Goal: Task Accomplishment & Management: Manage account settings

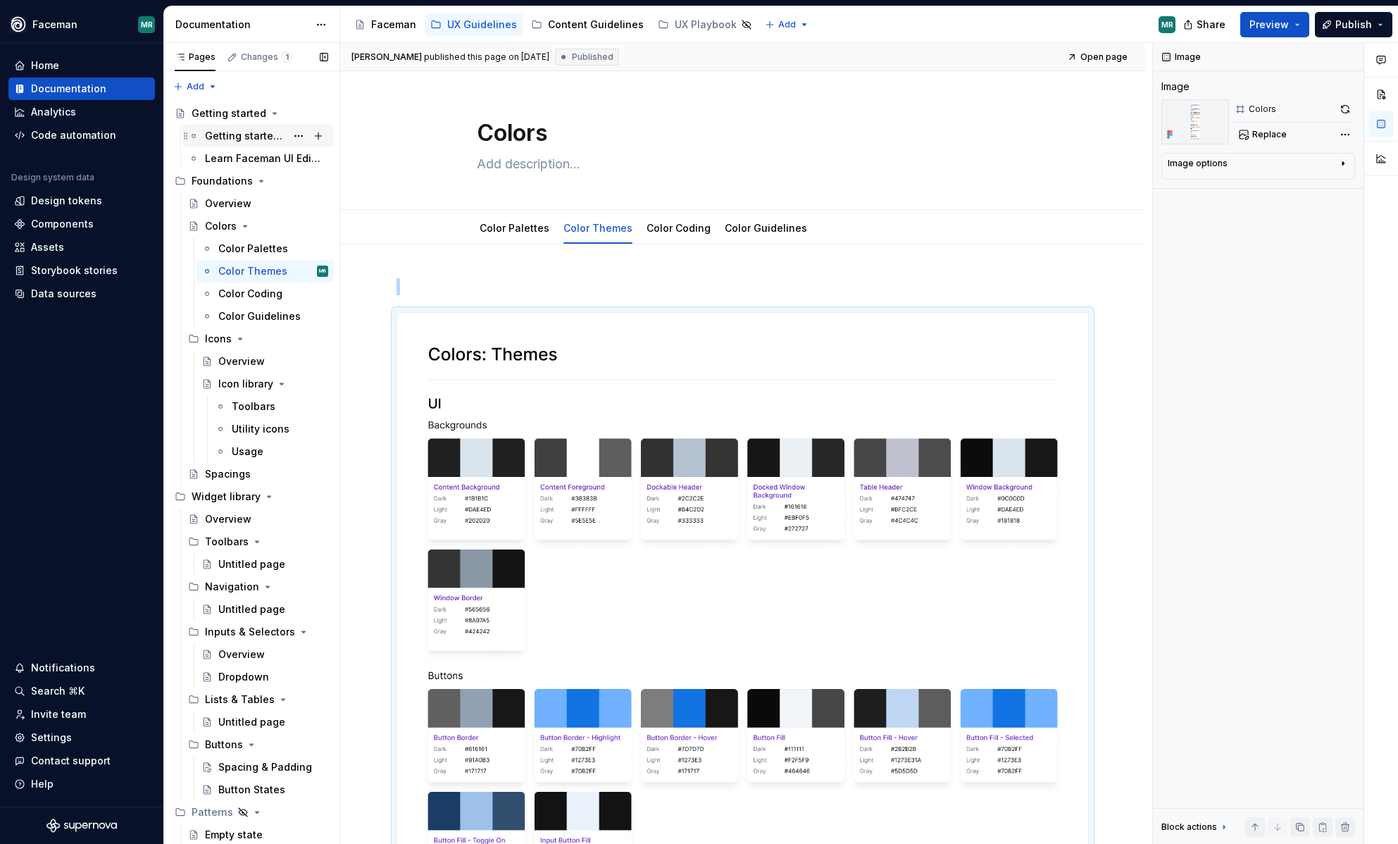
scroll to position [144, 0]
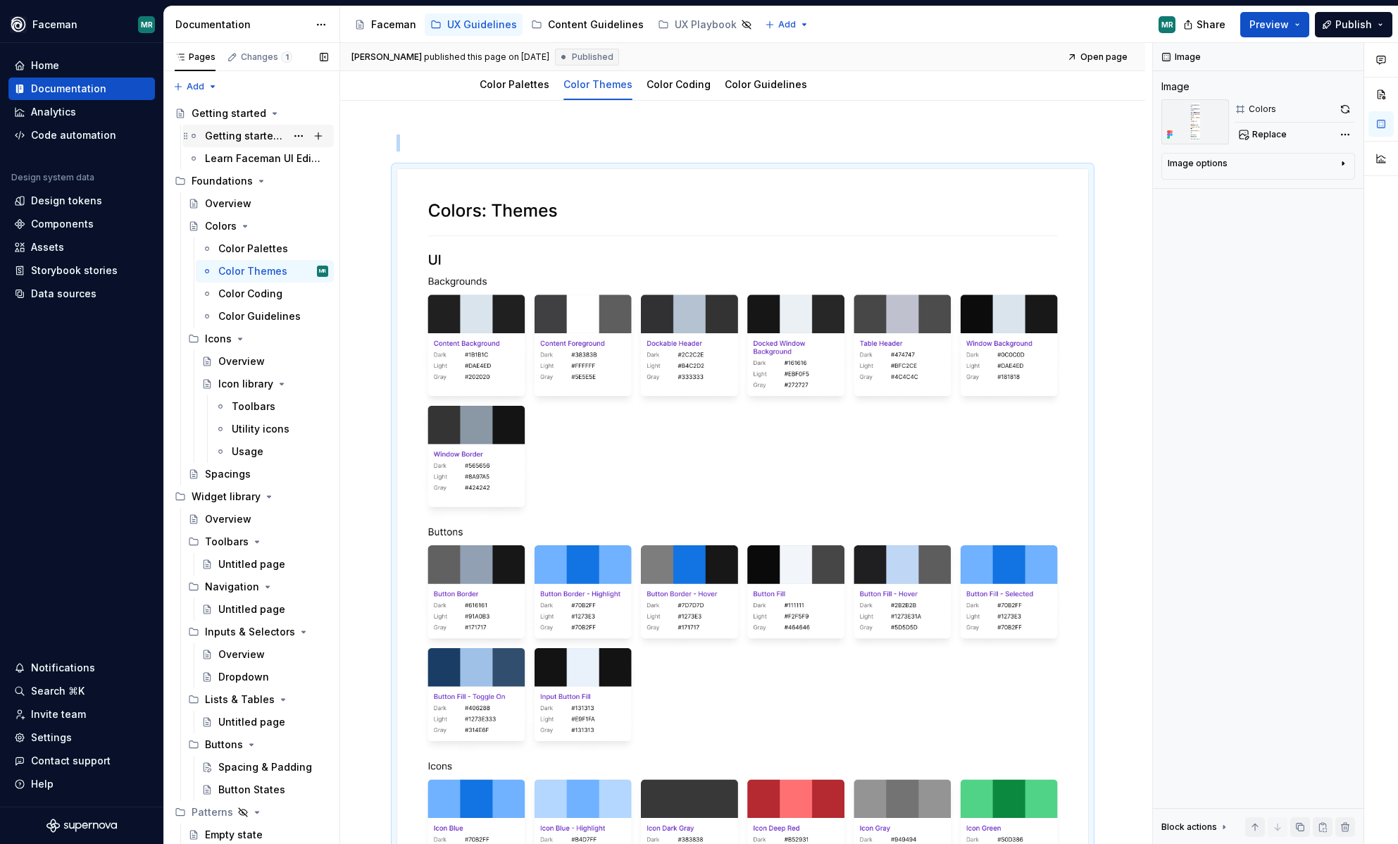
click at [256, 135] on div "Getting started with Faceman" at bounding box center [245, 136] width 81 height 14
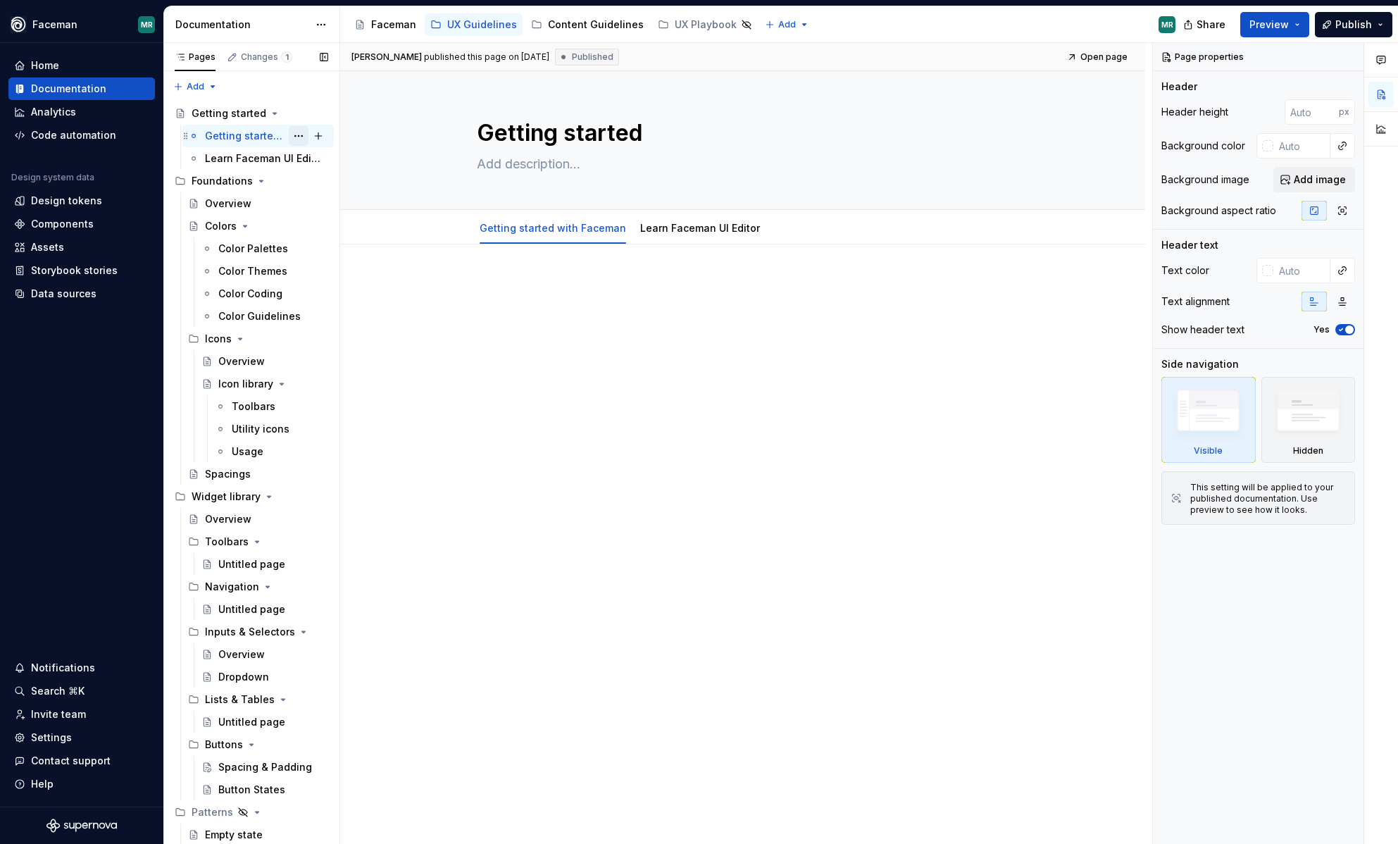
click at [298, 132] on button "Page tree" at bounding box center [299, 136] width 20 height 20
click at [239, 135] on div "Pages Changes 1 Add Accessibility guide for tree Page tree. Navigate the tree w…" at bounding box center [251, 446] width 176 height 807
click at [299, 116] on button "Page tree" at bounding box center [299, 114] width 20 height 20
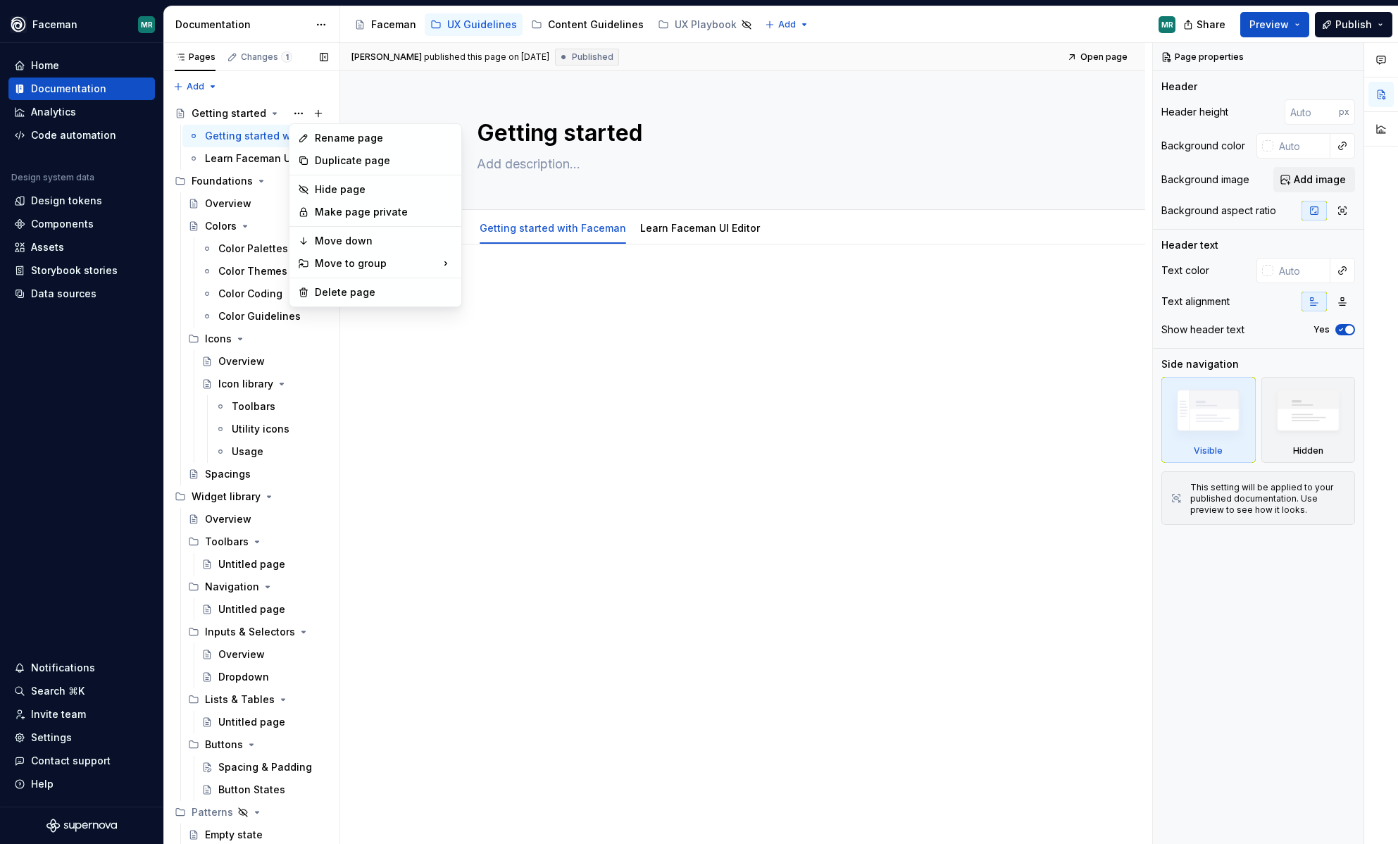
click at [233, 135] on div "Pages Changes 1 Add Accessibility guide for tree Page tree. Navigate the tree w…" at bounding box center [251, 446] width 176 height 807
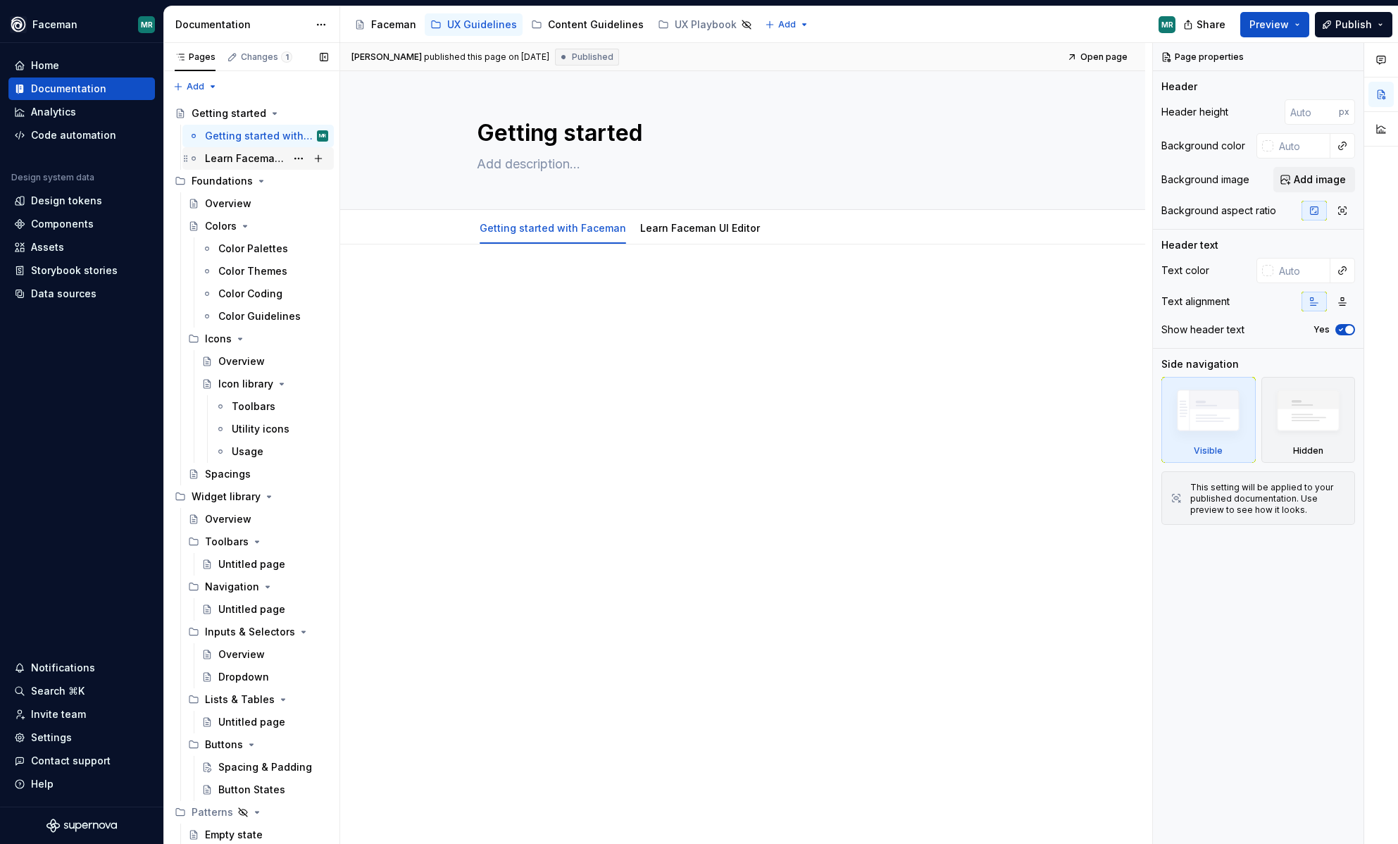
click at [261, 159] on div "Learn Faceman UI Editor" at bounding box center [245, 158] width 81 height 14
click at [249, 139] on div "Getting started with Faceman" at bounding box center [245, 136] width 81 height 14
click at [230, 226] on div "Colors" at bounding box center [221, 226] width 32 height 14
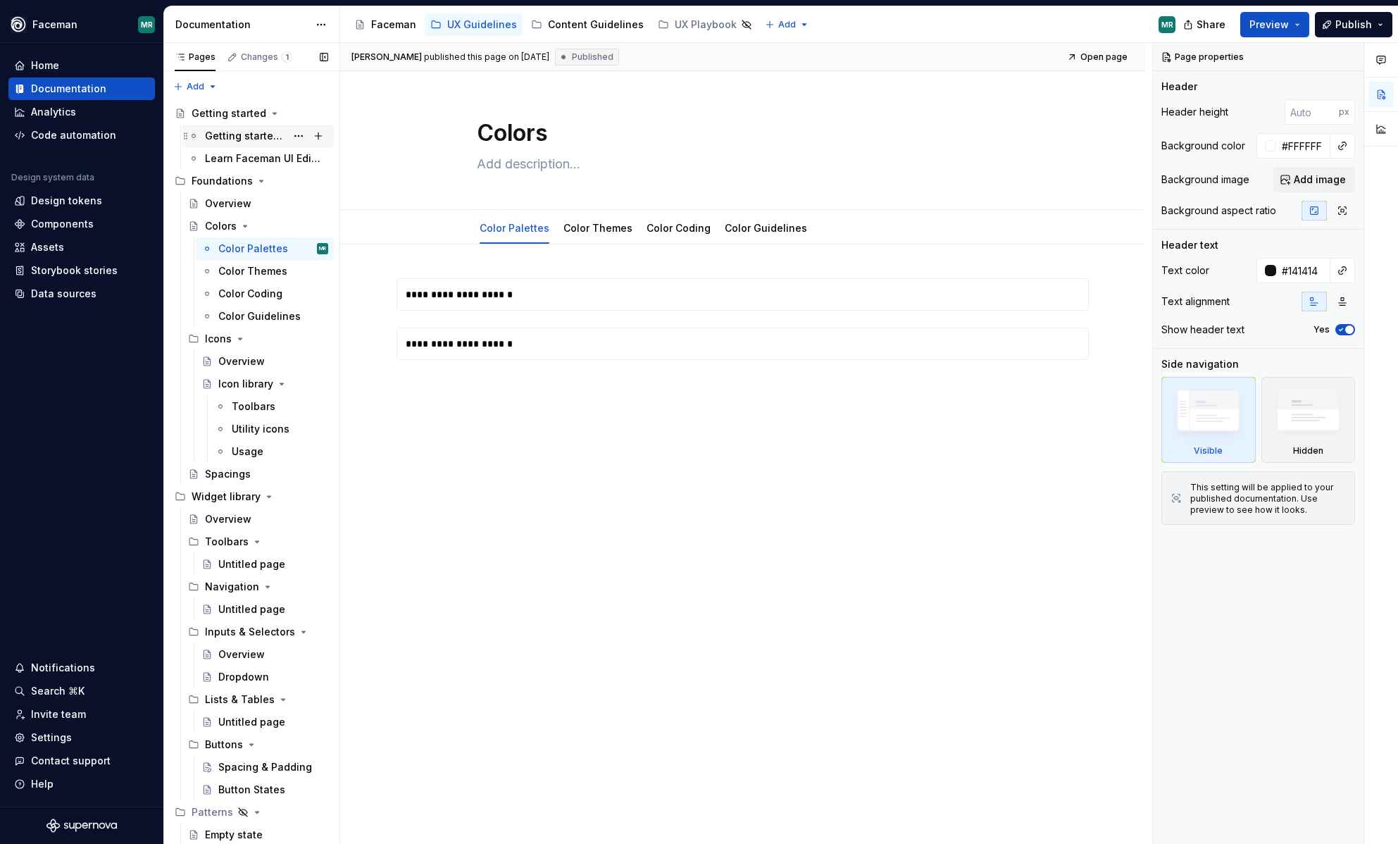
click at [222, 132] on div "Getting started with Faceman" at bounding box center [245, 136] width 81 height 14
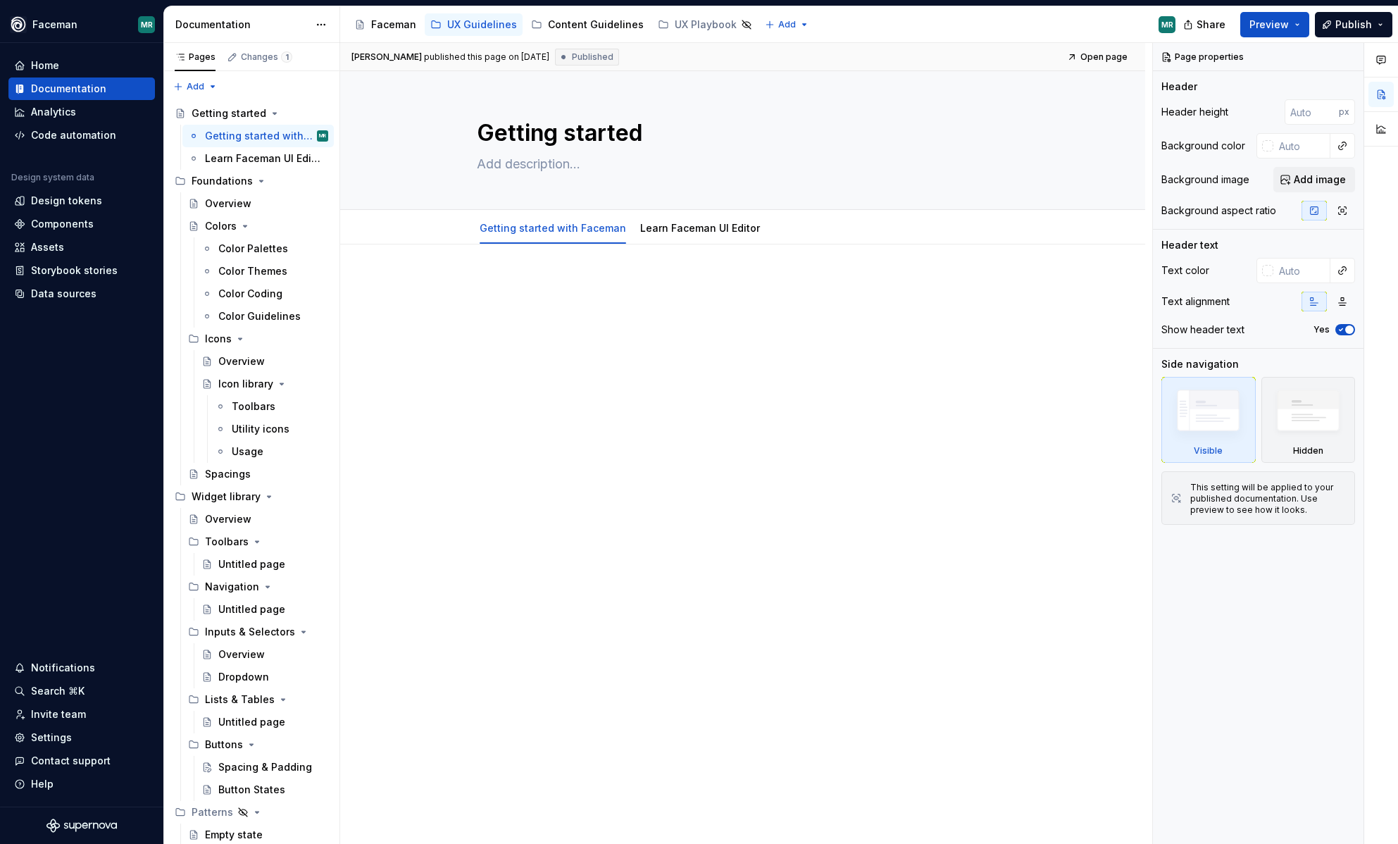
click at [473, 324] on div at bounding box center [743, 305] width 692 height 54
click at [251, 137] on div "Getting started with Faceman" at bounding box center [245, 136] width 81 height 14
click at [295, 135] on button "Page tree" at bounding box center [299, 136] width 20 height 20
click at [292, 111] on div "Pages Changes 1 Add Accessibility guide for tree Page tree. Navigate the tree w…" at bounding box center [251, 446] width 176 height 807
click at [299, 111] on button "Page tree" at bounding box center [299, 114] width 20 height 20
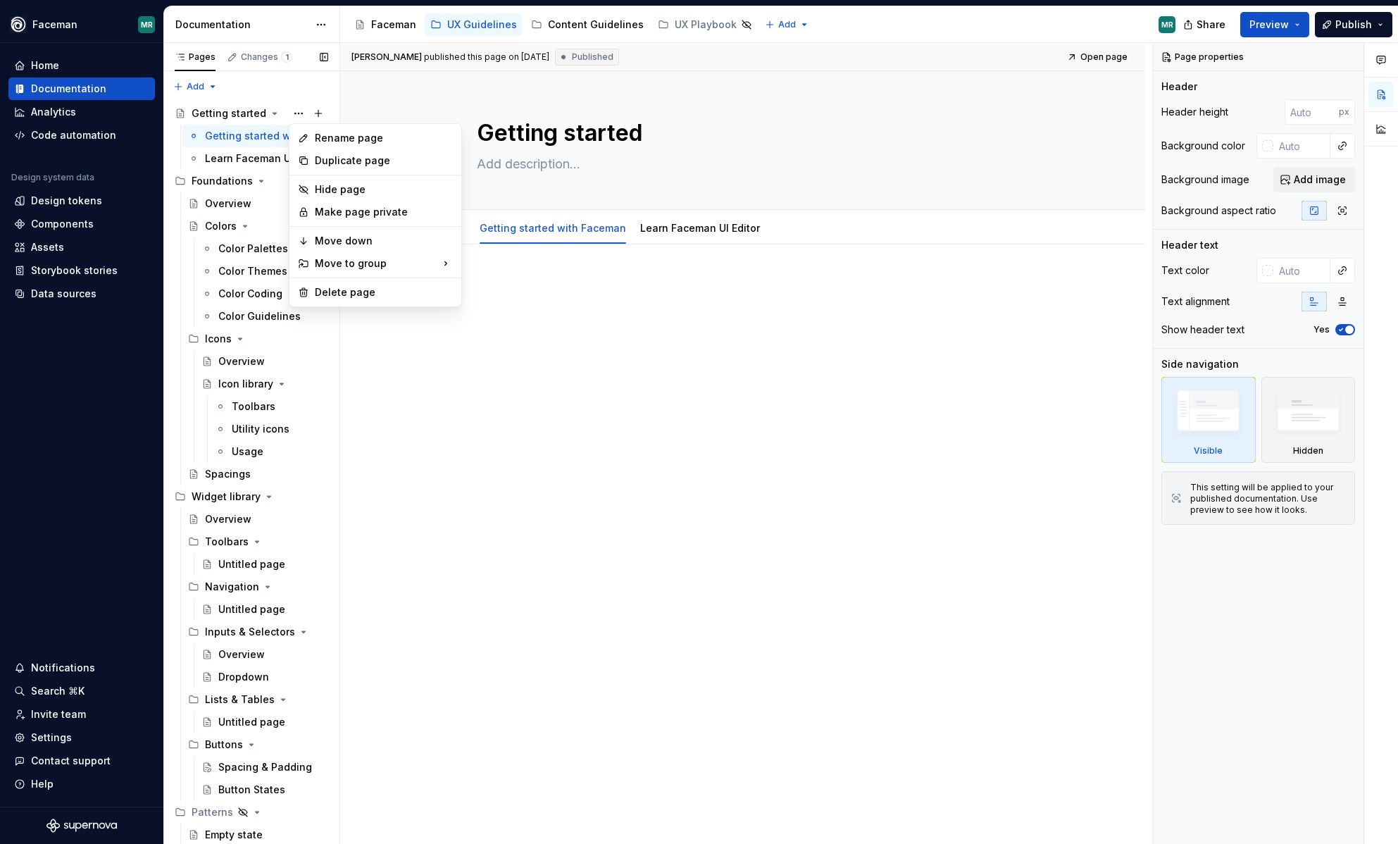
click at [263, 137] on div "Pages Changes 1 Add Accessibility guide for tree Page tree. Navigate the tree w…" at bounding box center [251, 446] width 176 height 807
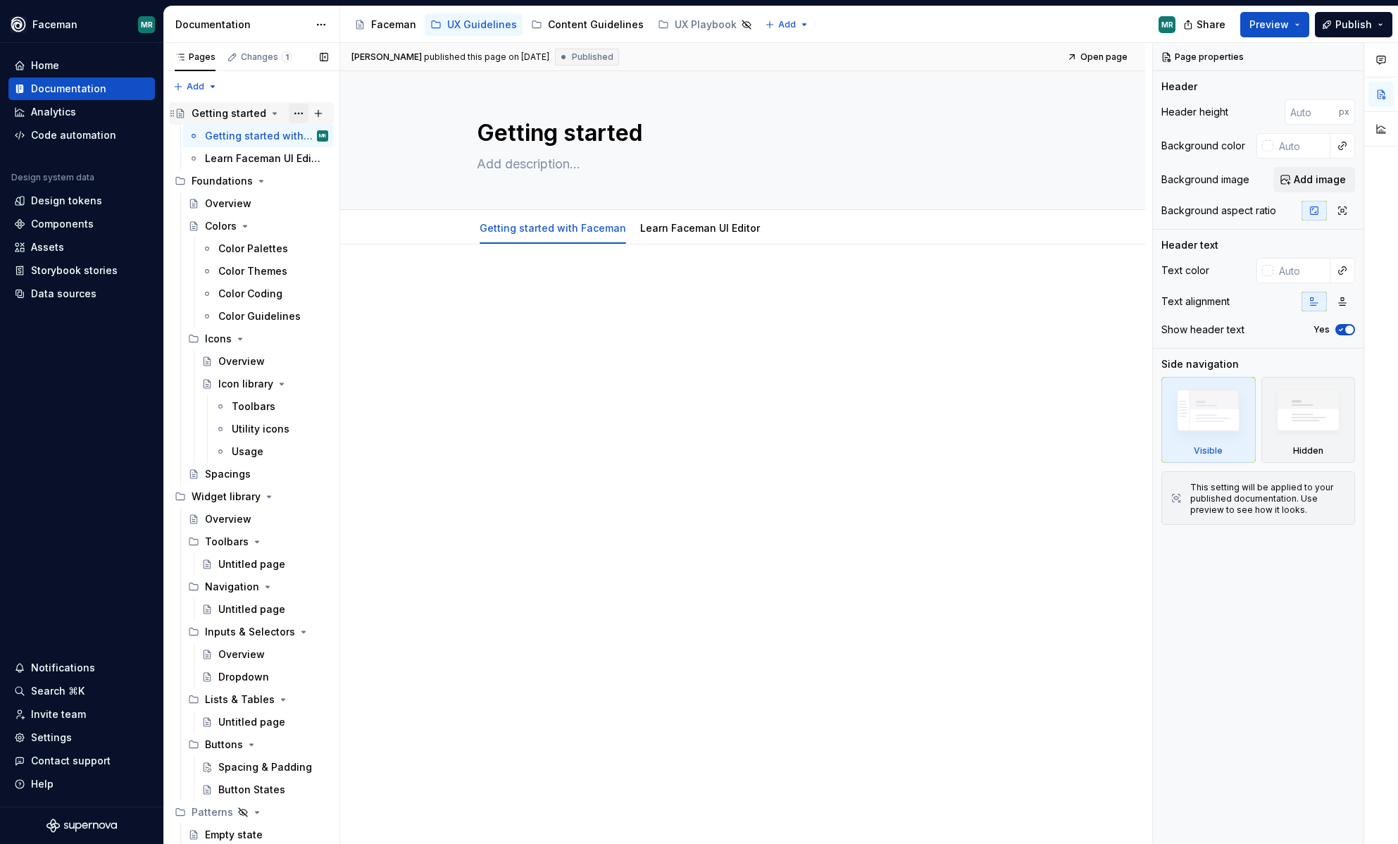
click at [298, 114] on button "Page tree" at bounding box center [299, 114] width 20 height 20
type textarea "*"
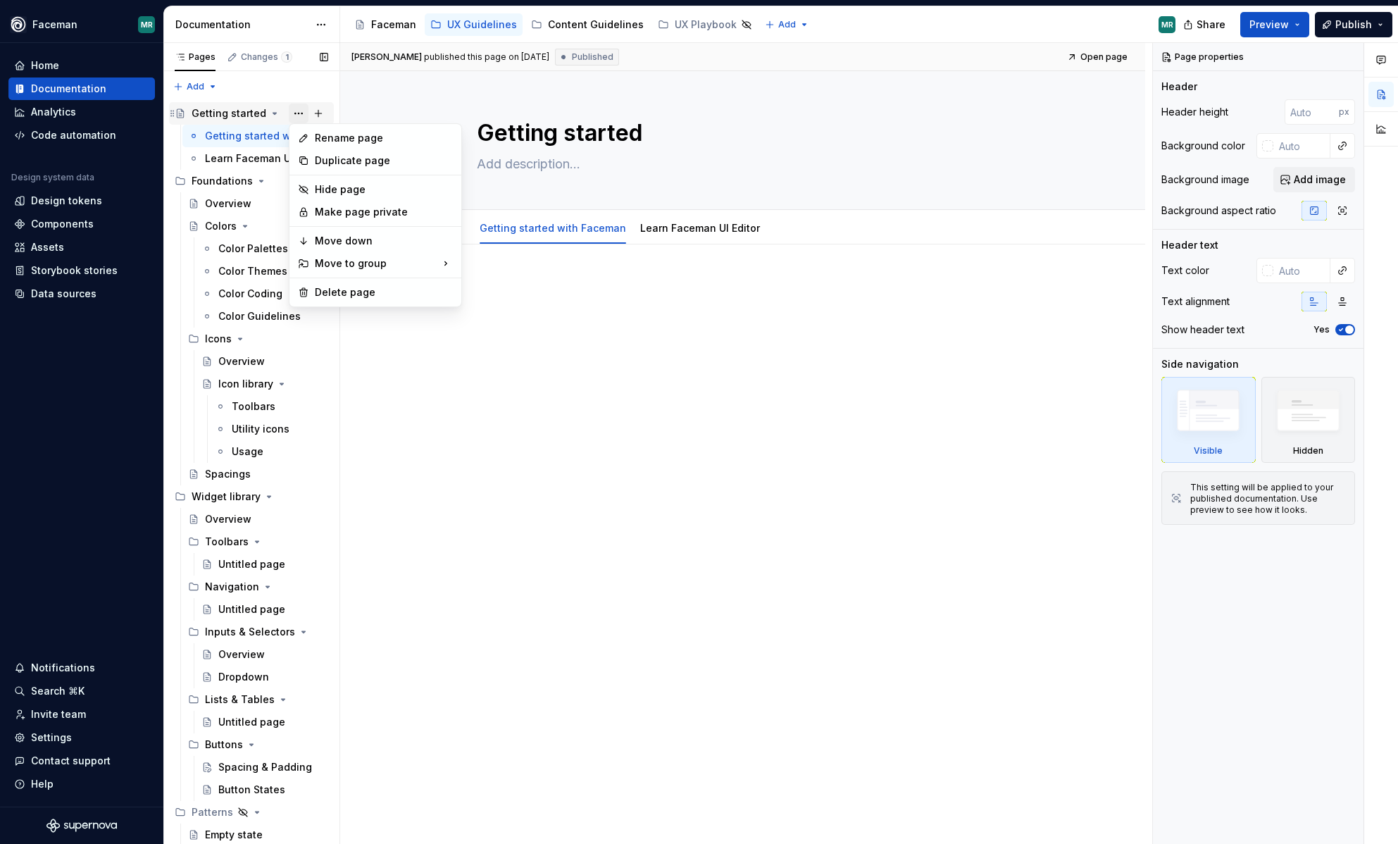
click at [298, 114] on div "Pages Changes 1 Add Accessibility guide for tree Page tree. Navigate the tree w…" at bounding box center [251, 446] width 176 height 807
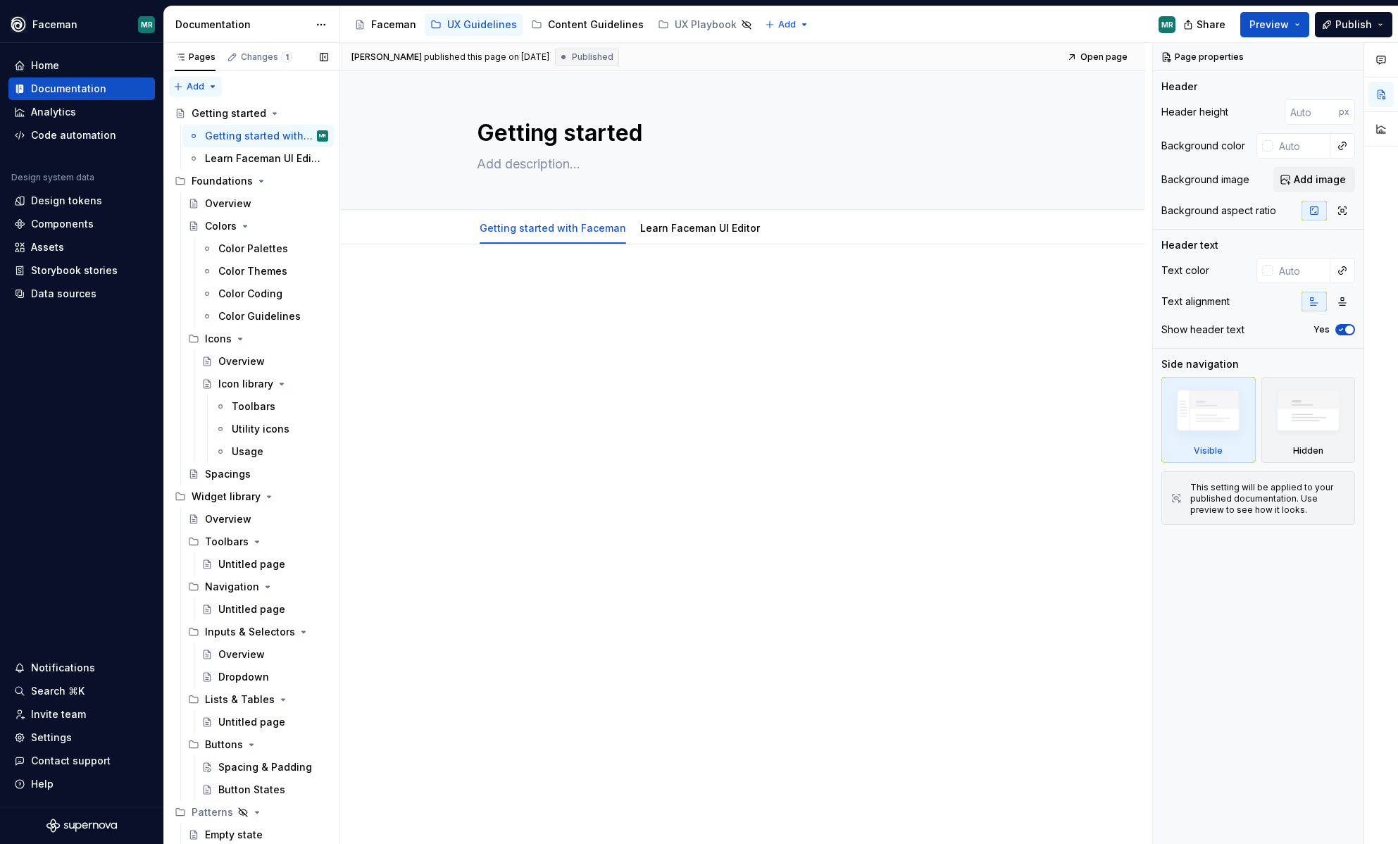
click at [209, 88] on div "Pages Changes 1 Add Accessibility guide for tree Page tree. Navigate the tree w…" at bounding box center [251, 446] width 176 height 807
click at [535, 361] on html "Faceman MR Home Documentation Analytics Code automation Design system data Desi…" at bounding box center [699, 422] width 1398 height 844
click at [213, 87] on div "Pages Changes 1 Add Accessibility guide for tree Page tree. Navigate the tree w…" at bounding box center [251, 446] width 176 height 807
click at [225, 133] on div "New group" at bounding box center [241, 137] width 92 height 14
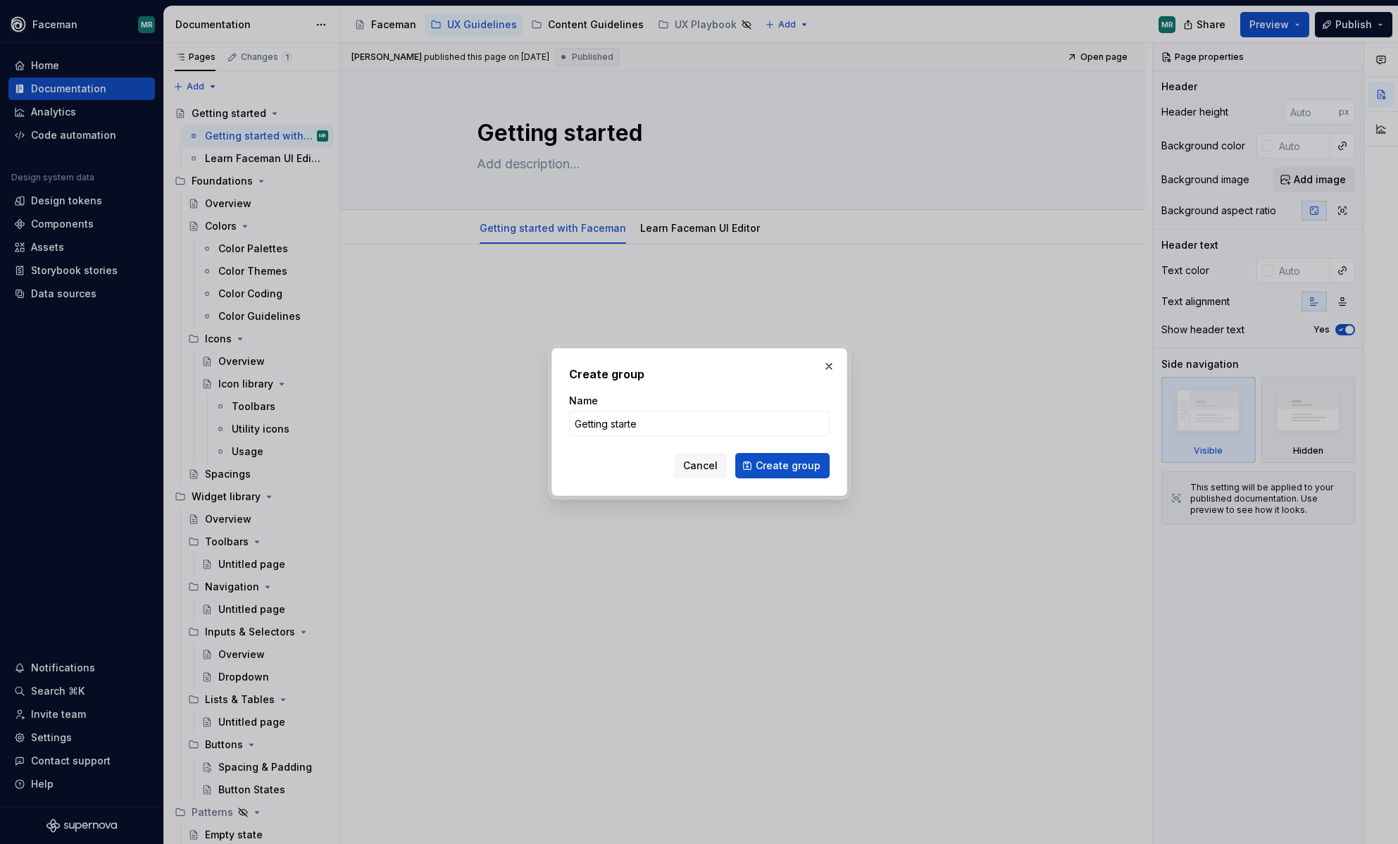
type input "Getting started"
click at [776, 466] on span "Create group" at bounding box center [788, 466] width 65 height 14
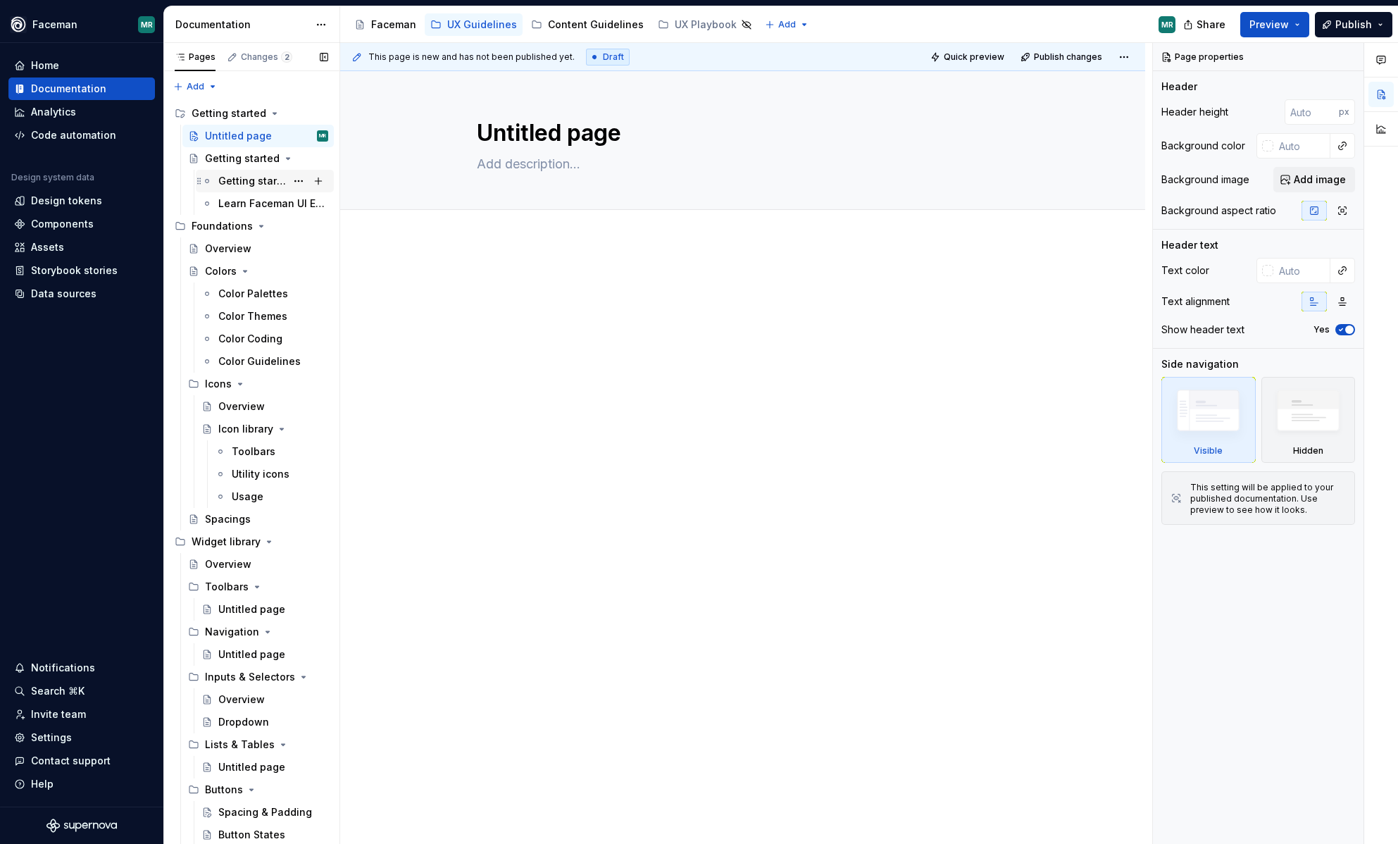
click at [251, 185] on div "Getting started with Faceman" at bounding box center [252, 181] width 68 height 14
click at [239, 182] on div "Getting started with Faceman" at bounding box center [252, 181] width 68 height 14
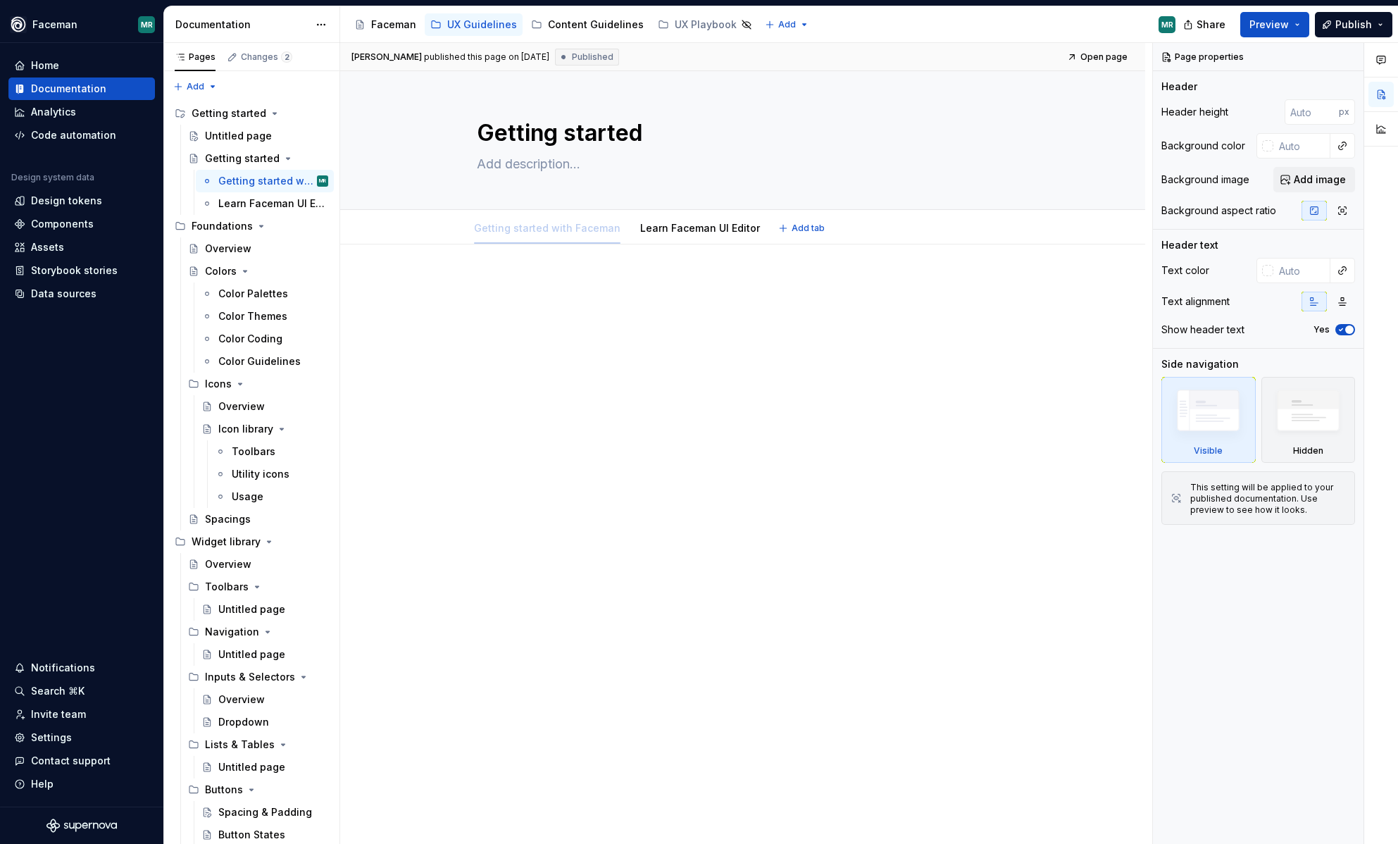
drag, startPoint x: 478, startPoint y: 232, endPoint x: 456, endPoint y: 235, distance: 22.7
click at [456, 235] on div "Getting started with Faceman Learn Faceman UI Editor Add tab" at bounding box center [743, 228] width 692 height 31
click at [273, 180] on div "Getting started with Faceman" at bounding box center [252, 181] width 68 height 14
click at [293, 180] on button "Page tree" at bounding box center [299, 181] width 20 height 20
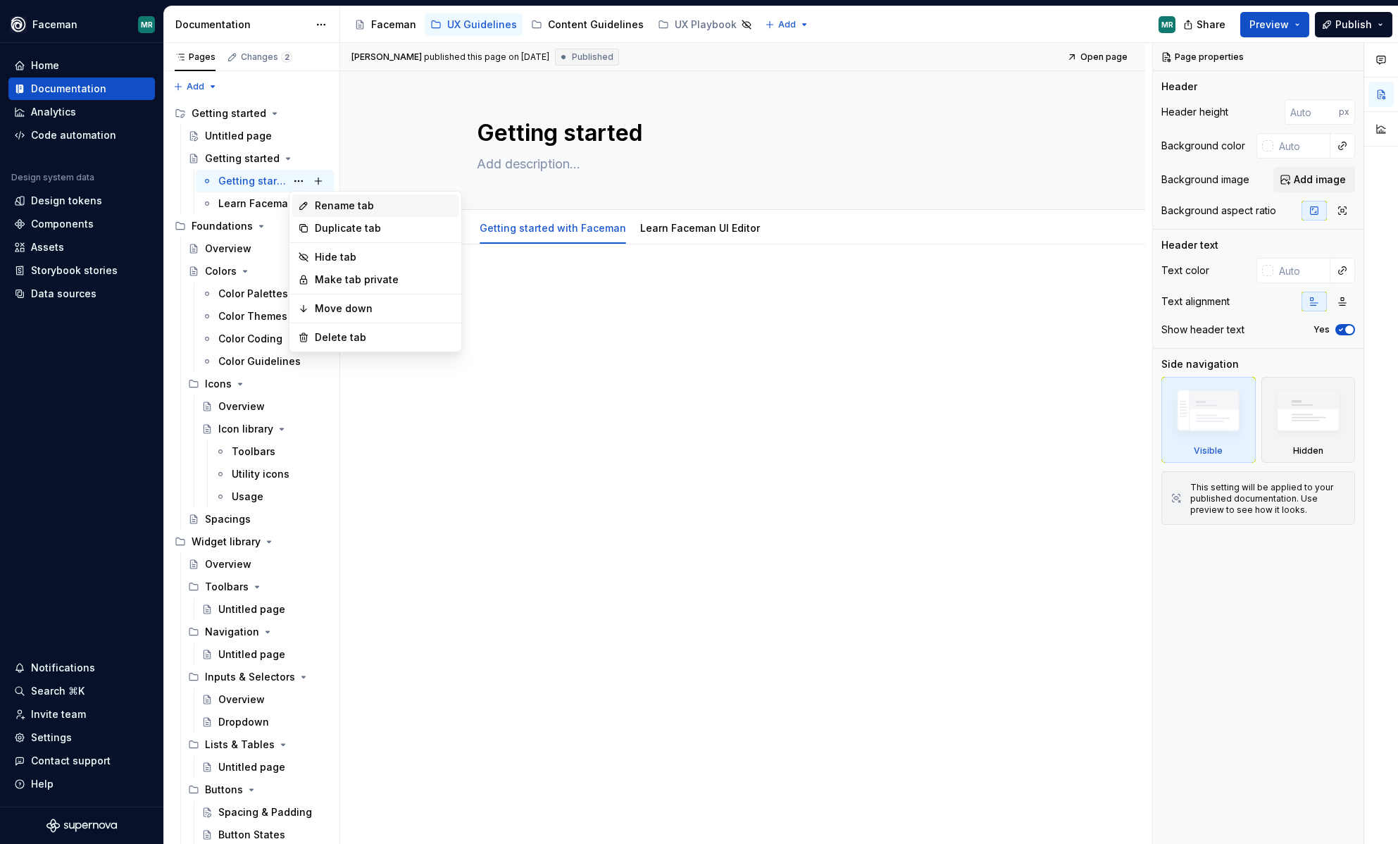
click at [328, 205] on div "Rename tab" at bounding box center [384, 206] width 138 height 14
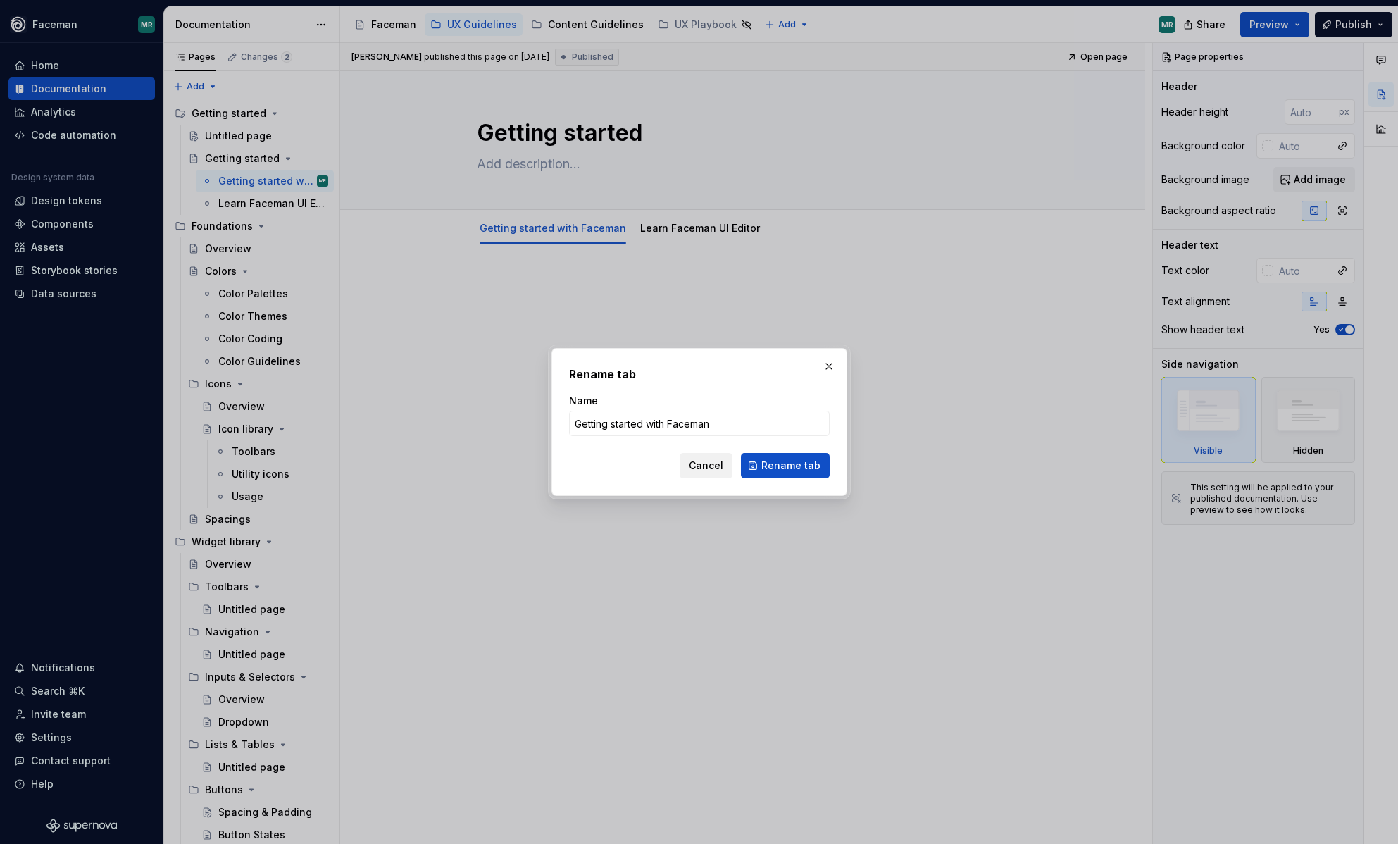
type textarea "*"
click at [716, 469] on span "Cancel" at bounding box center [706, 466] width 35 height 14
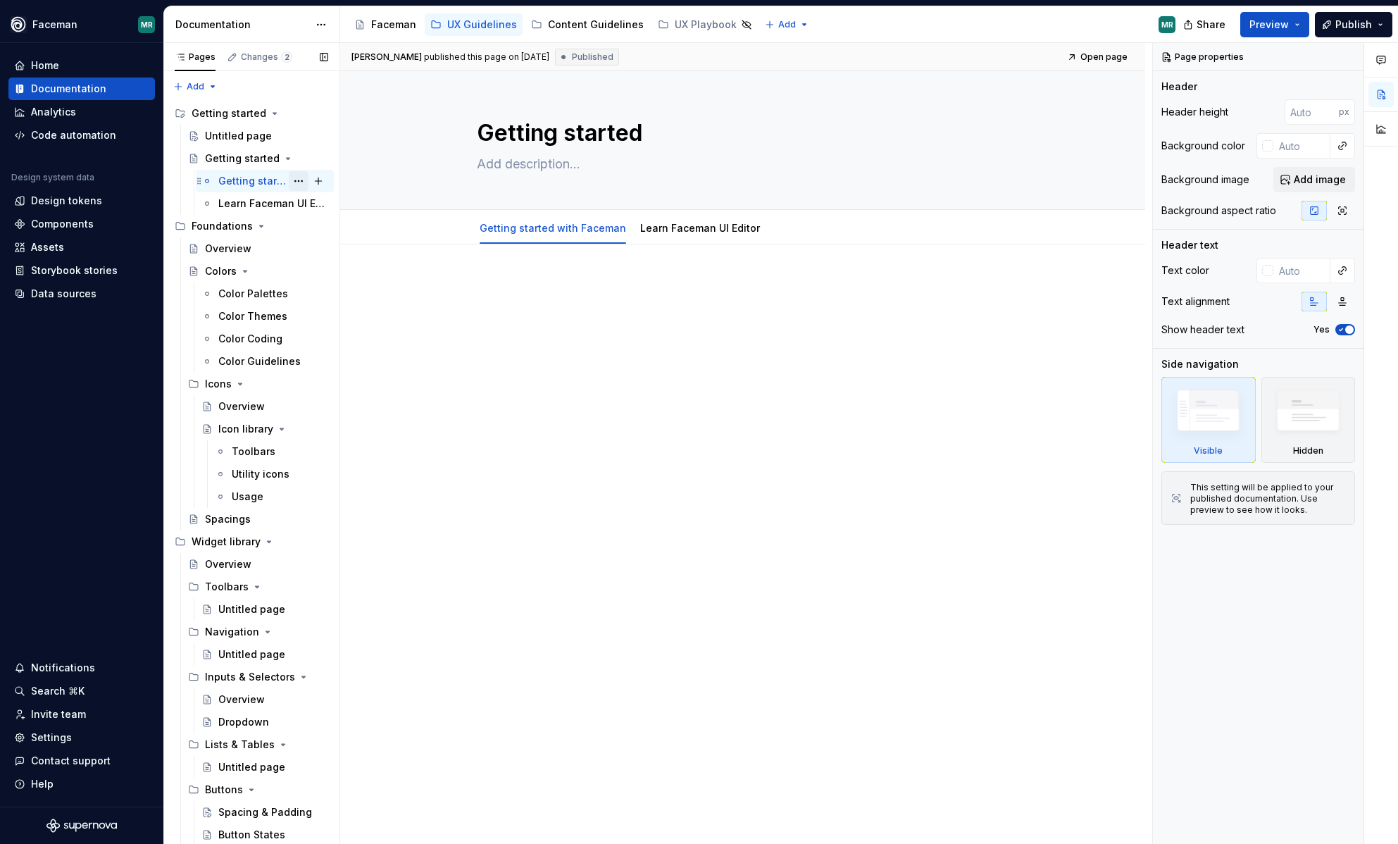
click at [297, 183] on button "Page tree" at bounding box center [299, 181] width 20 height 20
click at [328, 199] on div "Rename tab" at bounding box center [384, 206] width 138 height 14
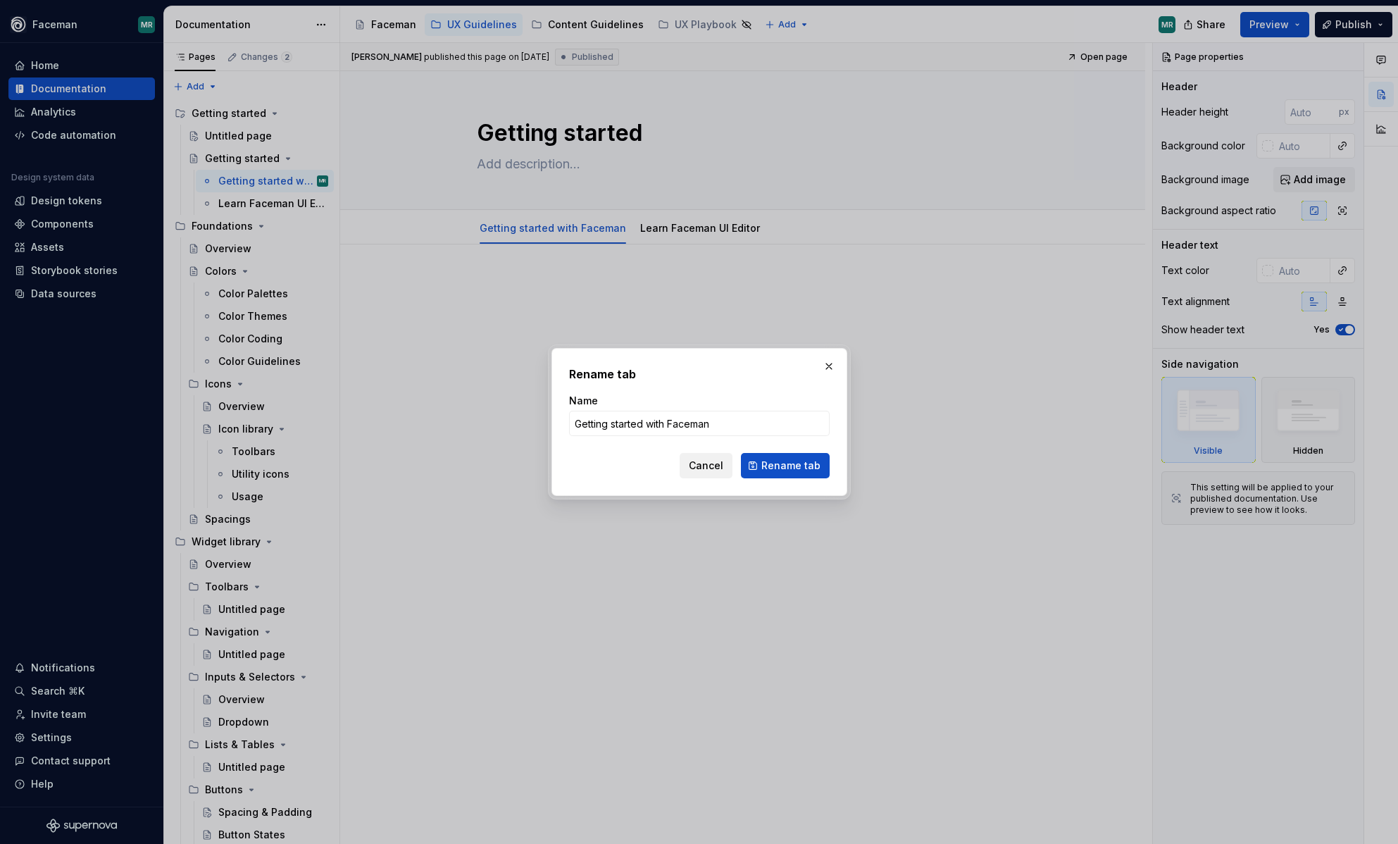
click at [715, 461] on span "Cancel" at bounding box center [706, 466] width 35 height 14
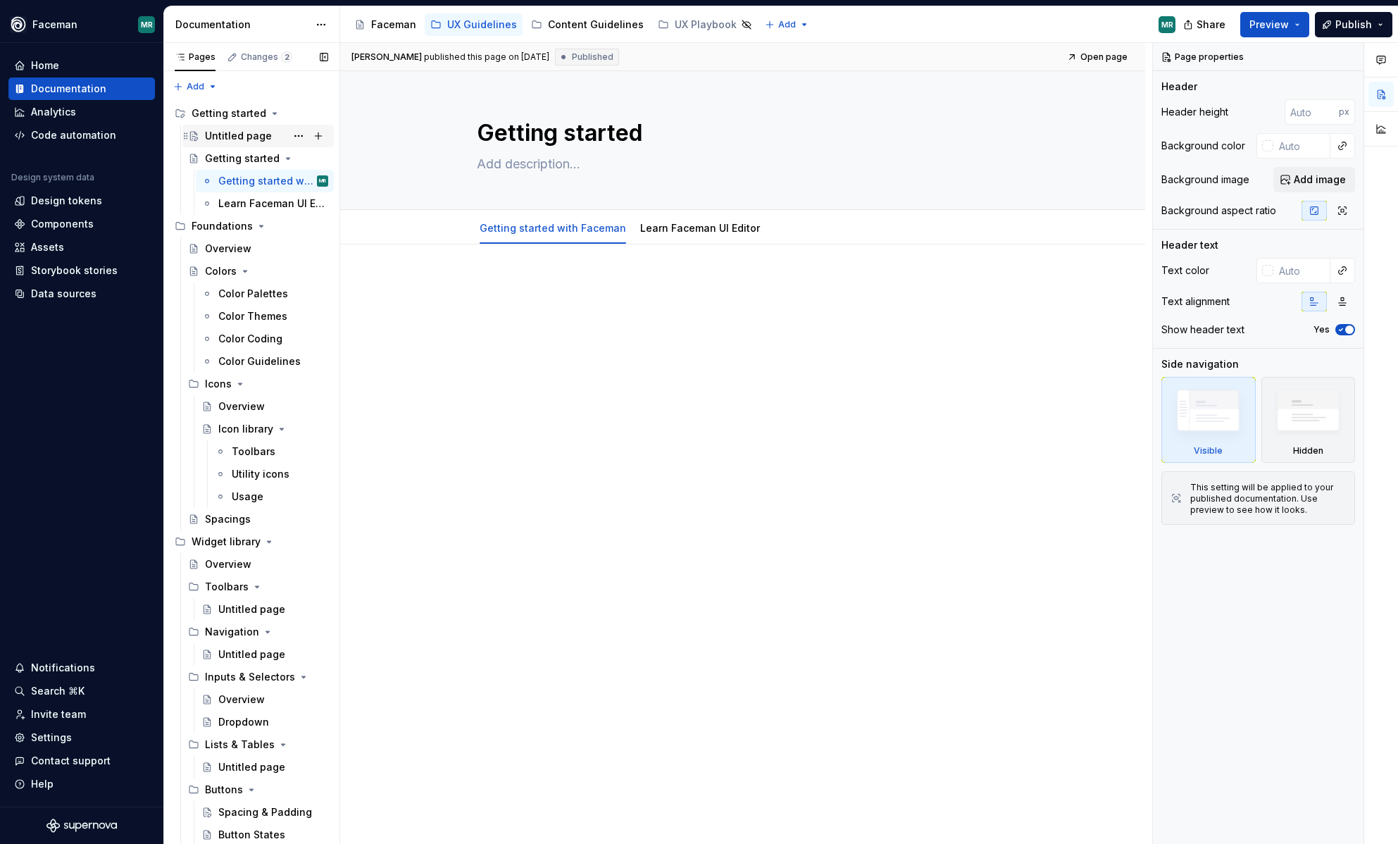
click at [254, 137] on div "Untitled page" at bounding box center [238, 136] width 67 height 14
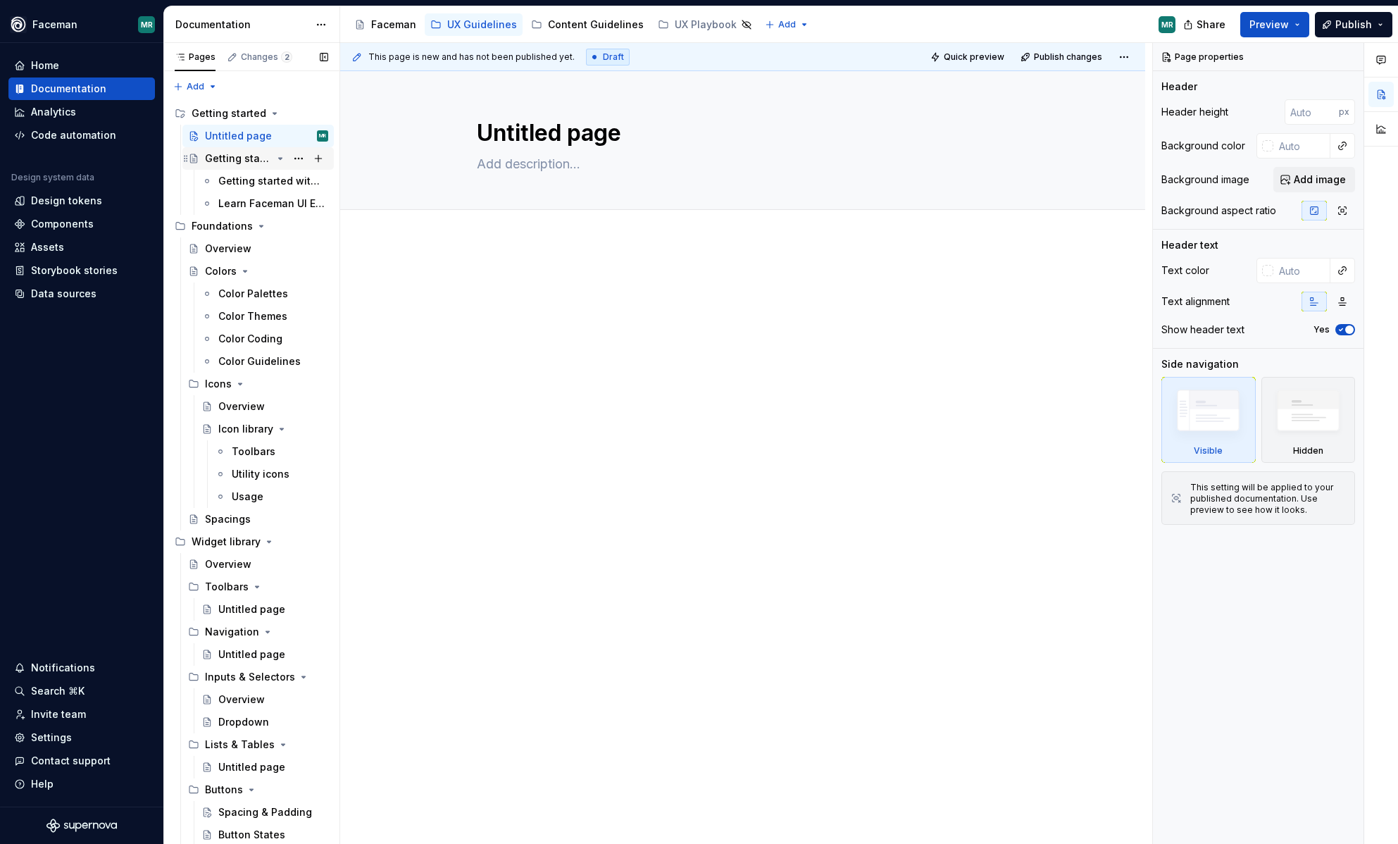
click at [243, 156] on div "Getting started" at bounding box center [238, 158] width 67 height 14
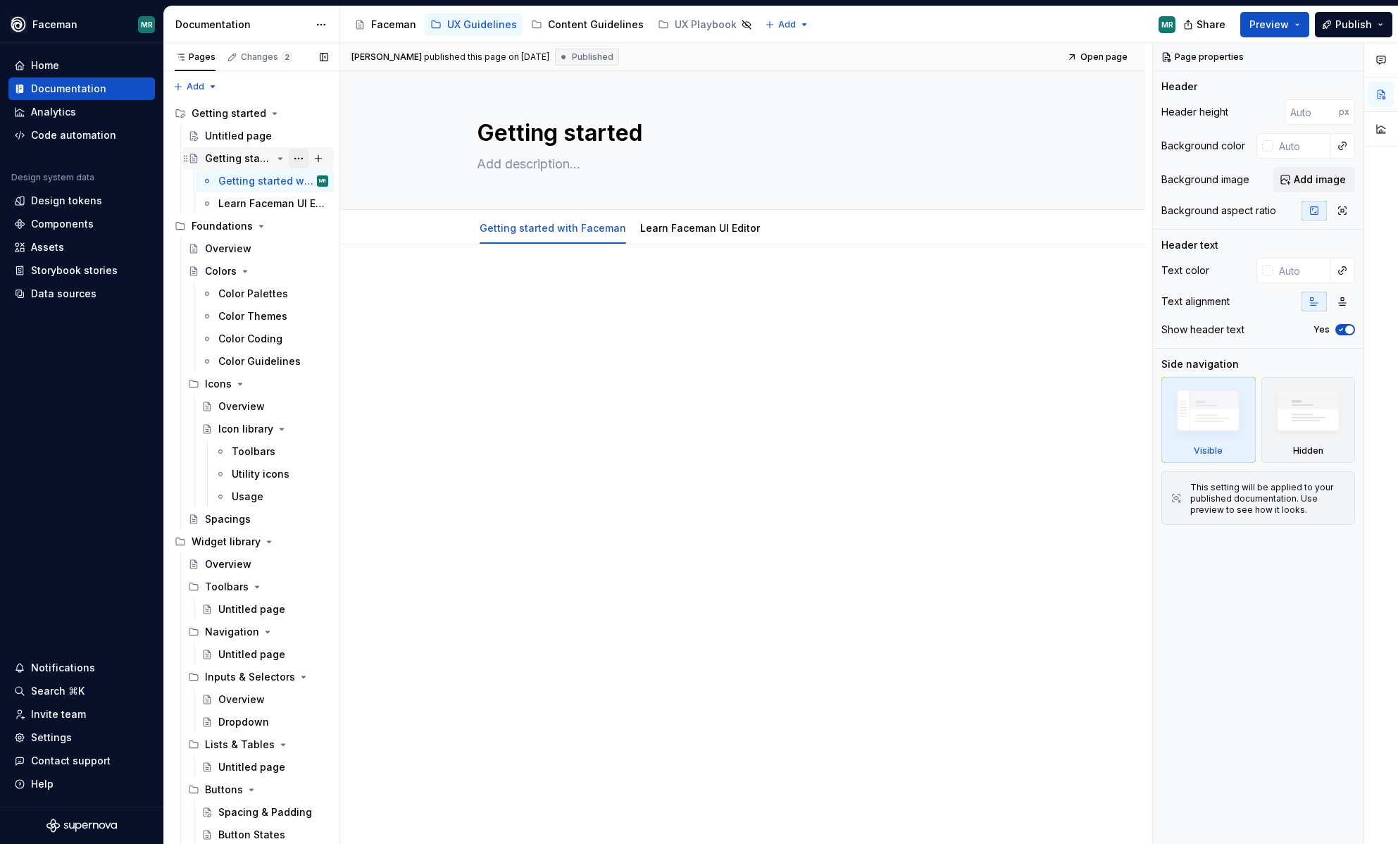
click at [302, 158] on button "Page tree" at bounding box center [299, 159] width 20 height 20
type textarea "*"
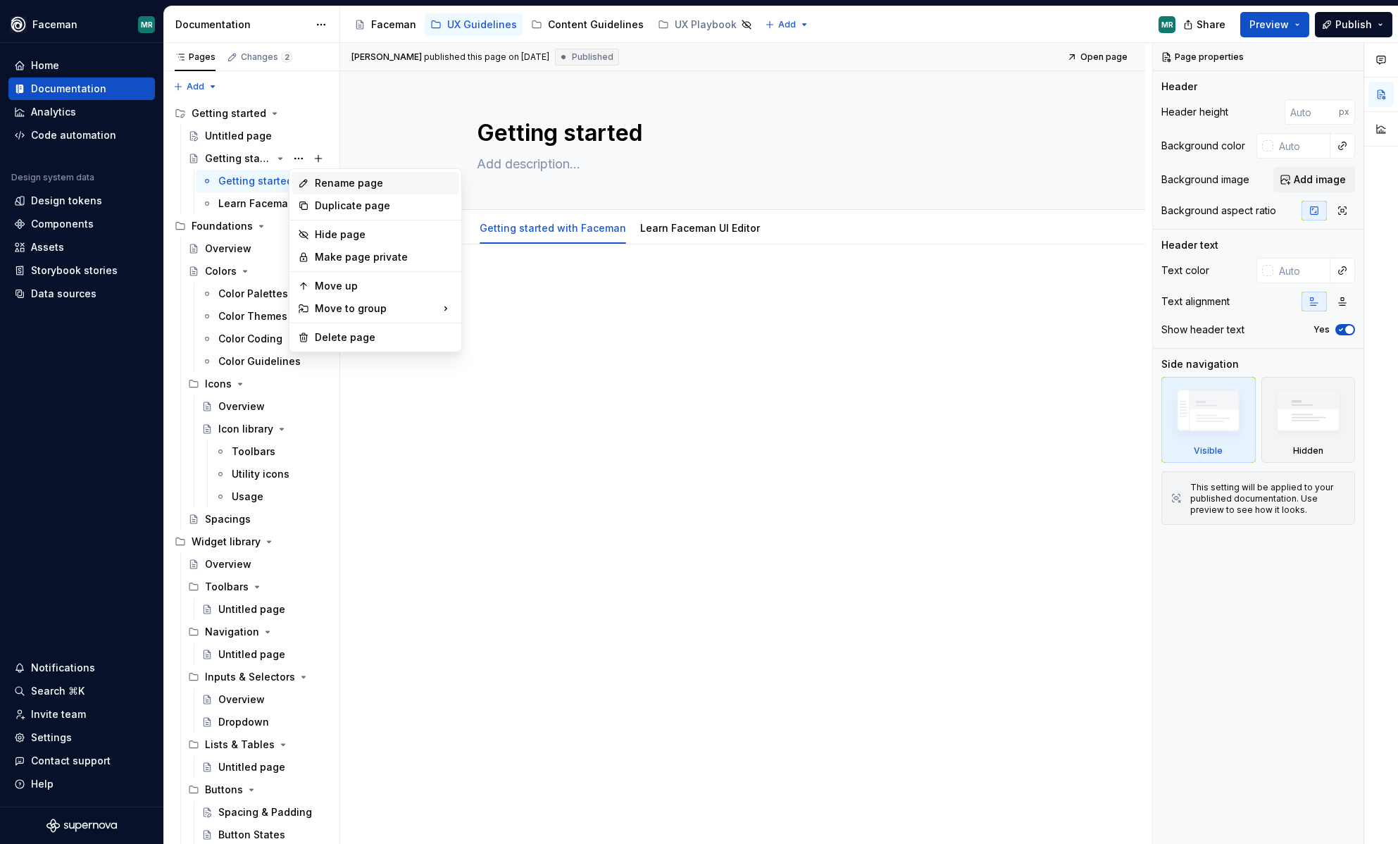
click at [334, 186] on div "Rename page" at bounding box center [384, 183] width 138 height 14
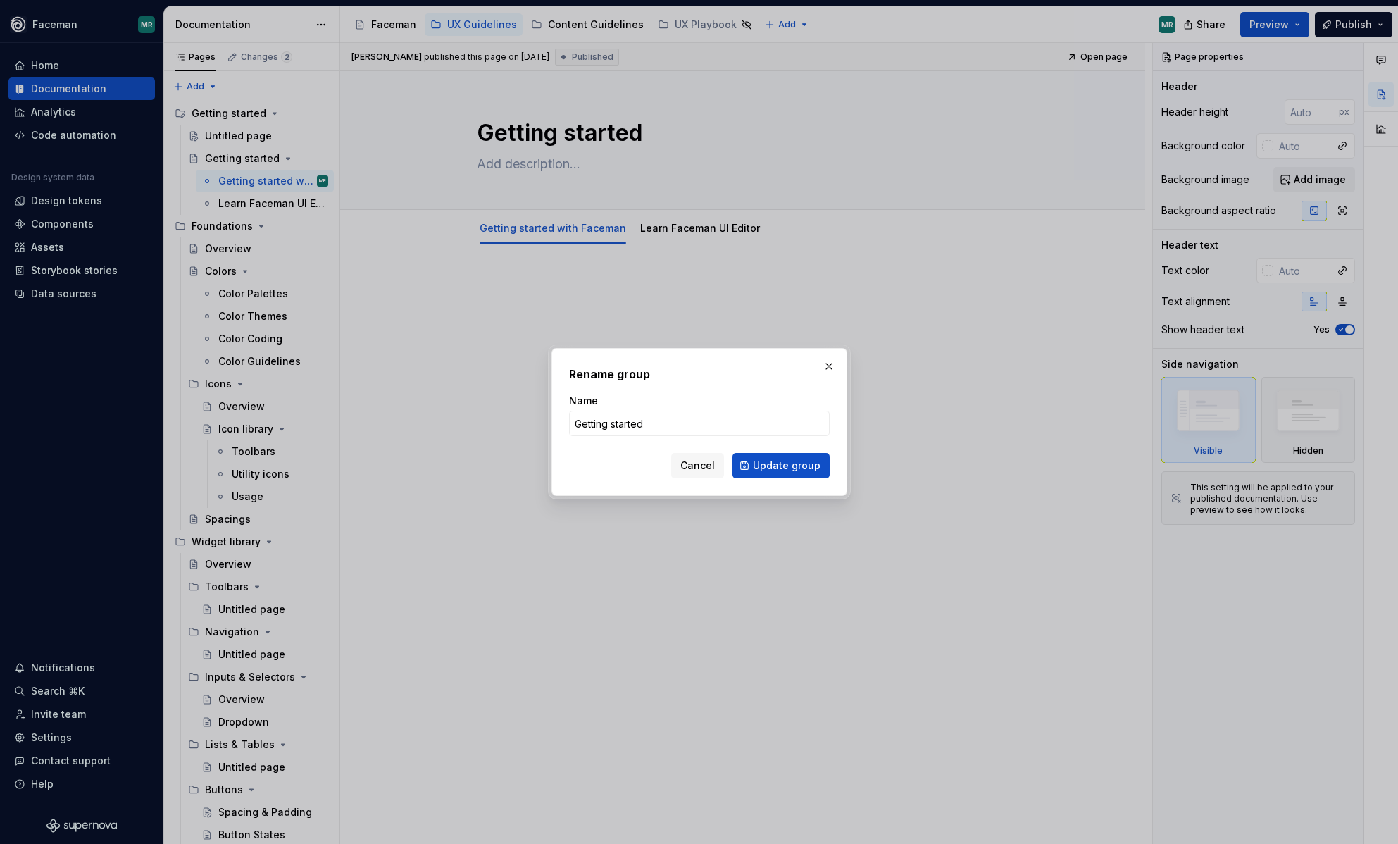
type input "Getting started with Faceman"
click at [787, 476] on button "Update group" at bounding box center [781, 465] width 97 height 25
type textarea "*"
type textarea "Getting started with Faceman"
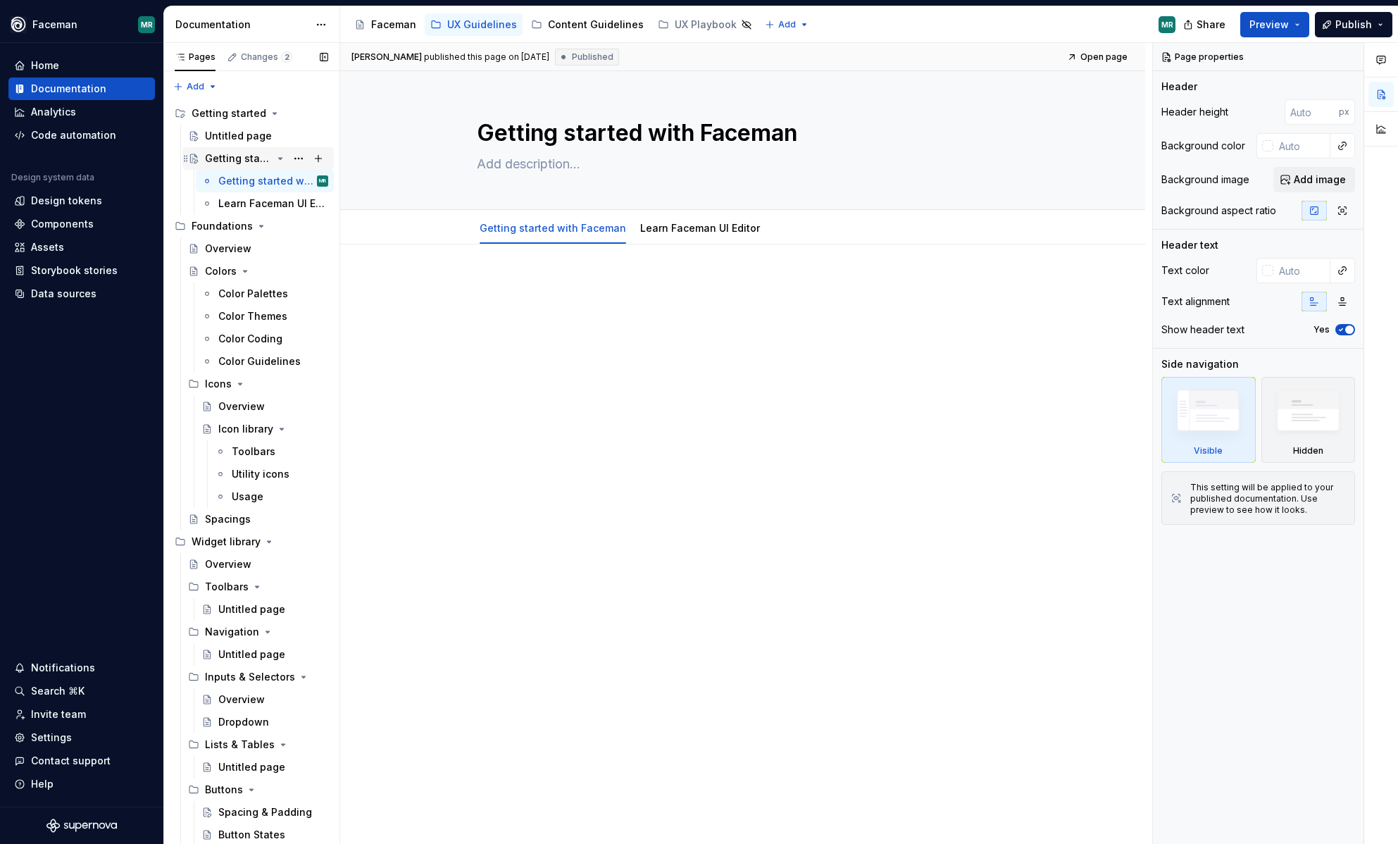
click at [254, 163] on div "Getting started with Faceman" at bounding box center [238, 158] width 67 height 14
click at [254, 196] on div "Learn Faceman UI Editor" at bounding box center [273, 204] width 110 height 20
click at [301, 209] on button "Page tree" at bounding box center [299, 204] width 20 height 20
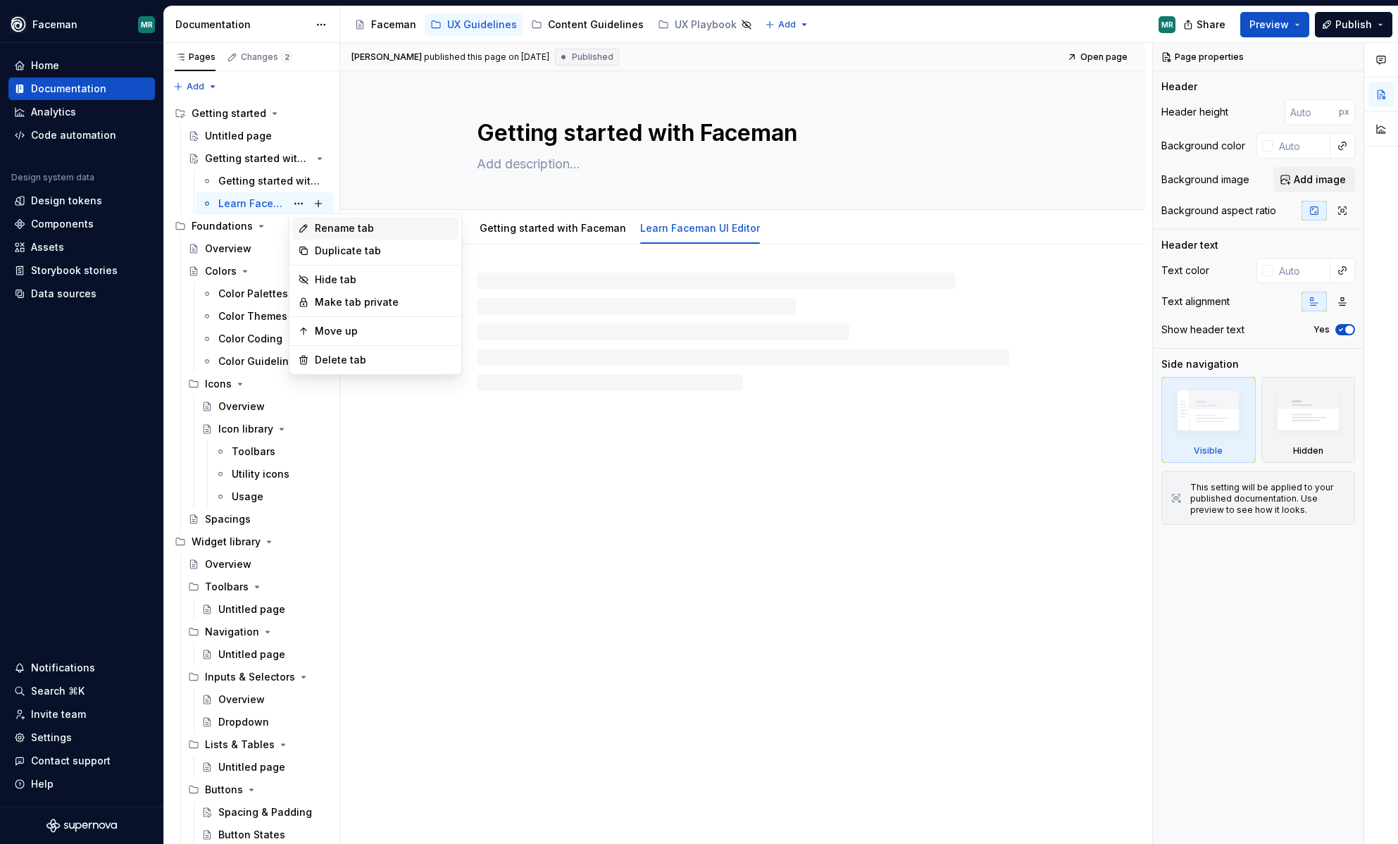
click at [337, 229] on div "Rename tab" at bounding box center [384, 228] width 138 height 14
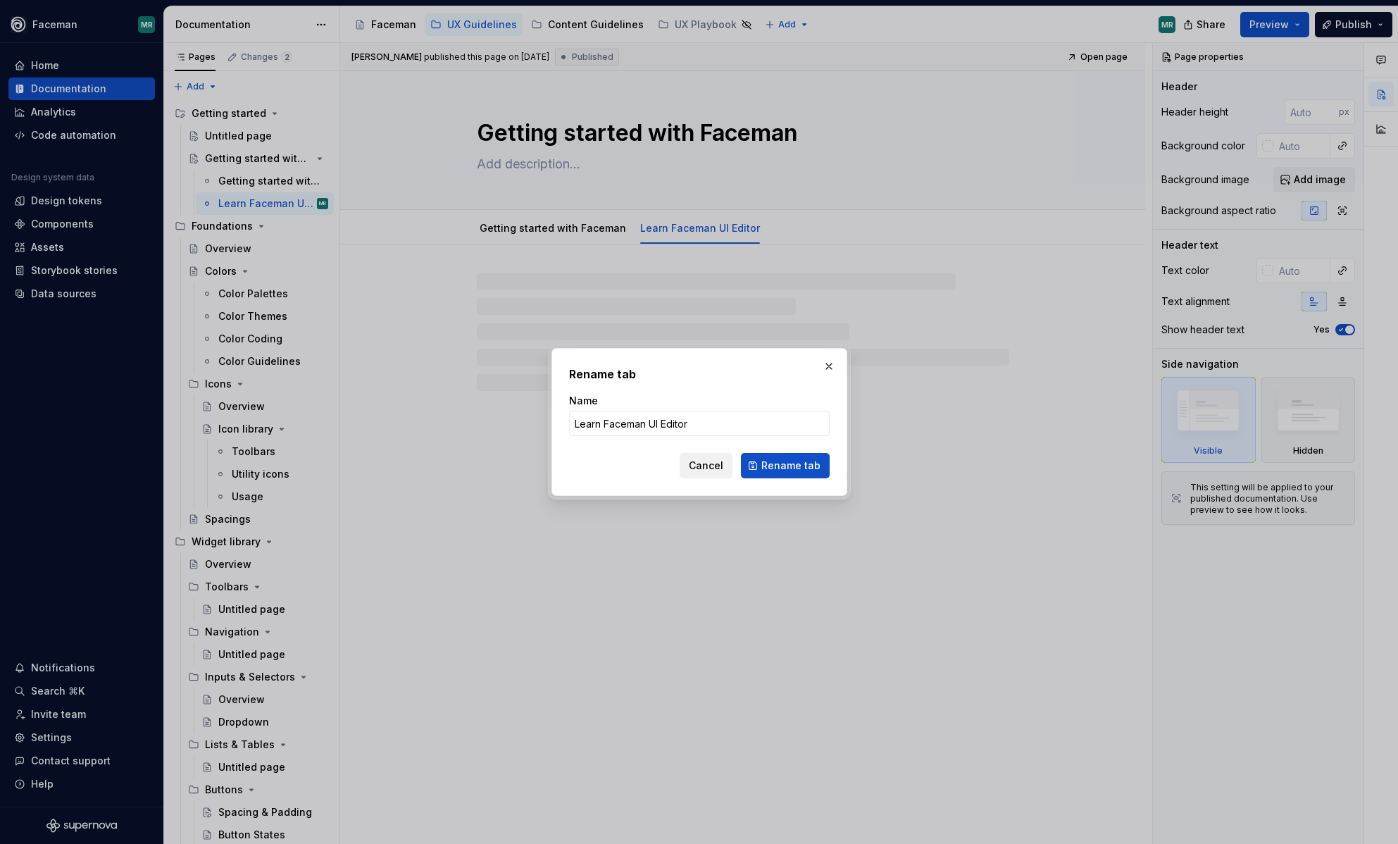
click at [713, 461] on span "Cancel" at bounding box center [706, 466] width 35 height 14
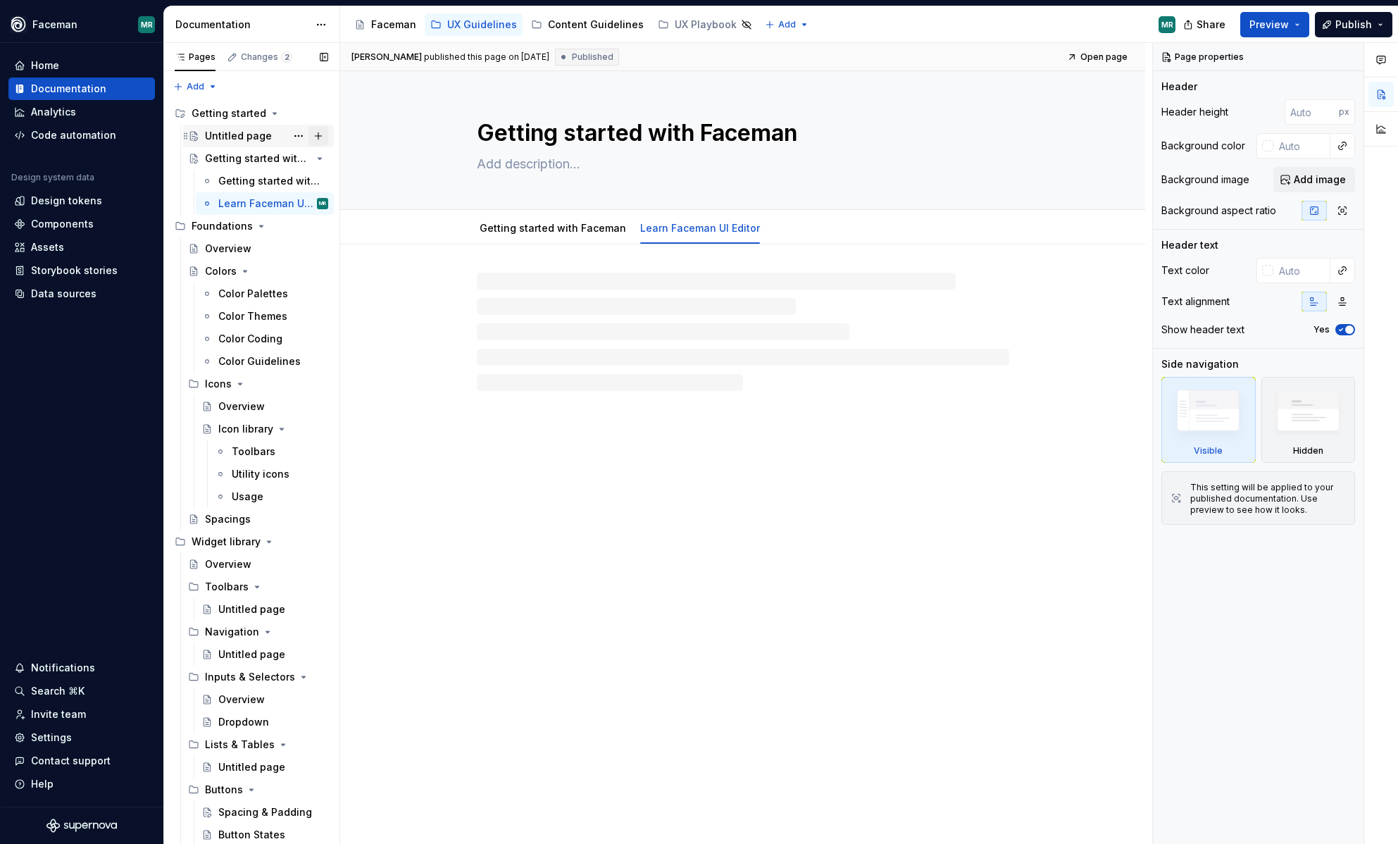
click at [309, 139] on button "Page tree" at bounding box center [319, 136] width 20 height 20
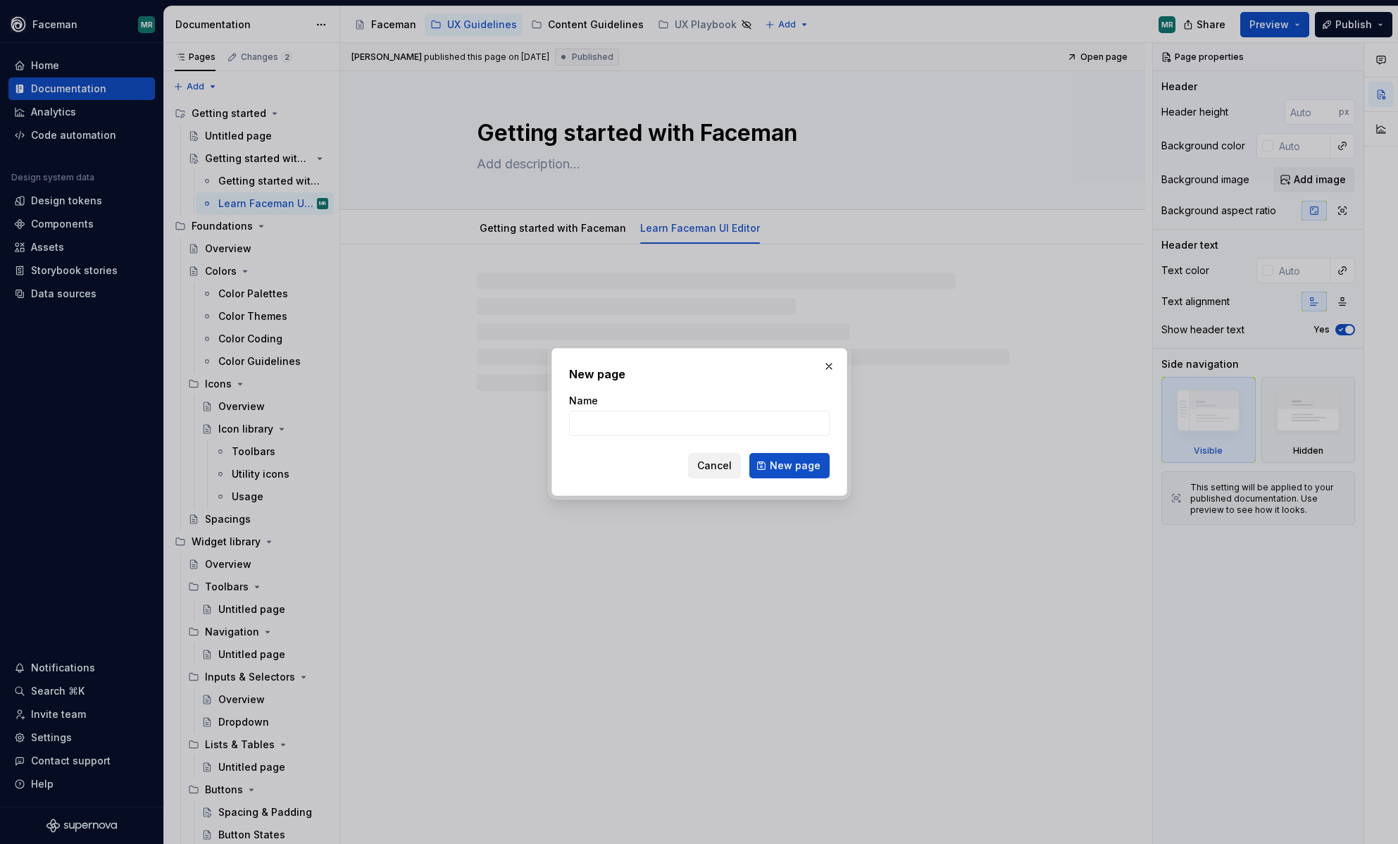
click at [726, 475] on button "Cancel" at bounding box center [714, 465] width 53 height 25
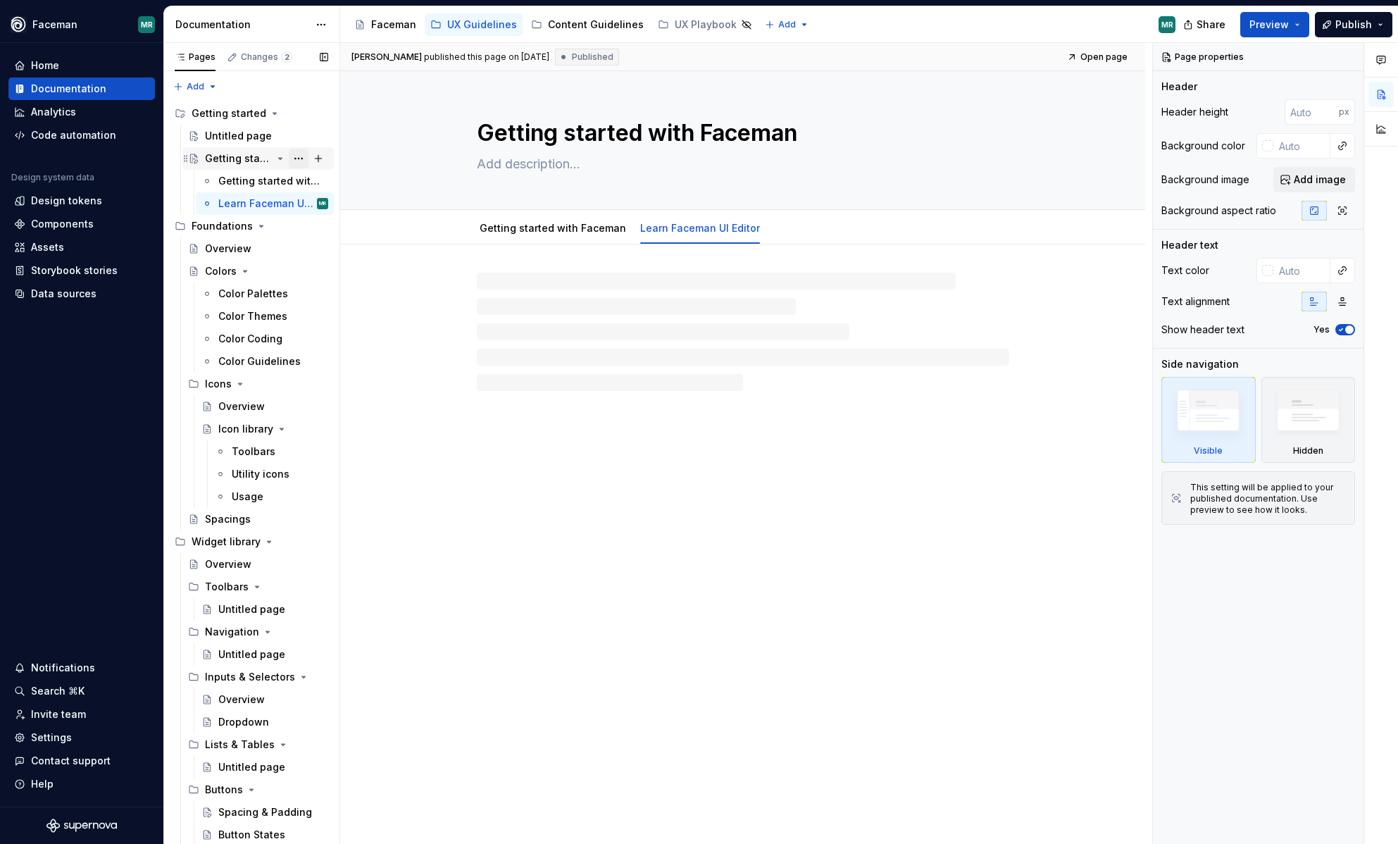
click at [295, 156] on button "Page tree" at bounding box center [299, 159] width 20 height 20
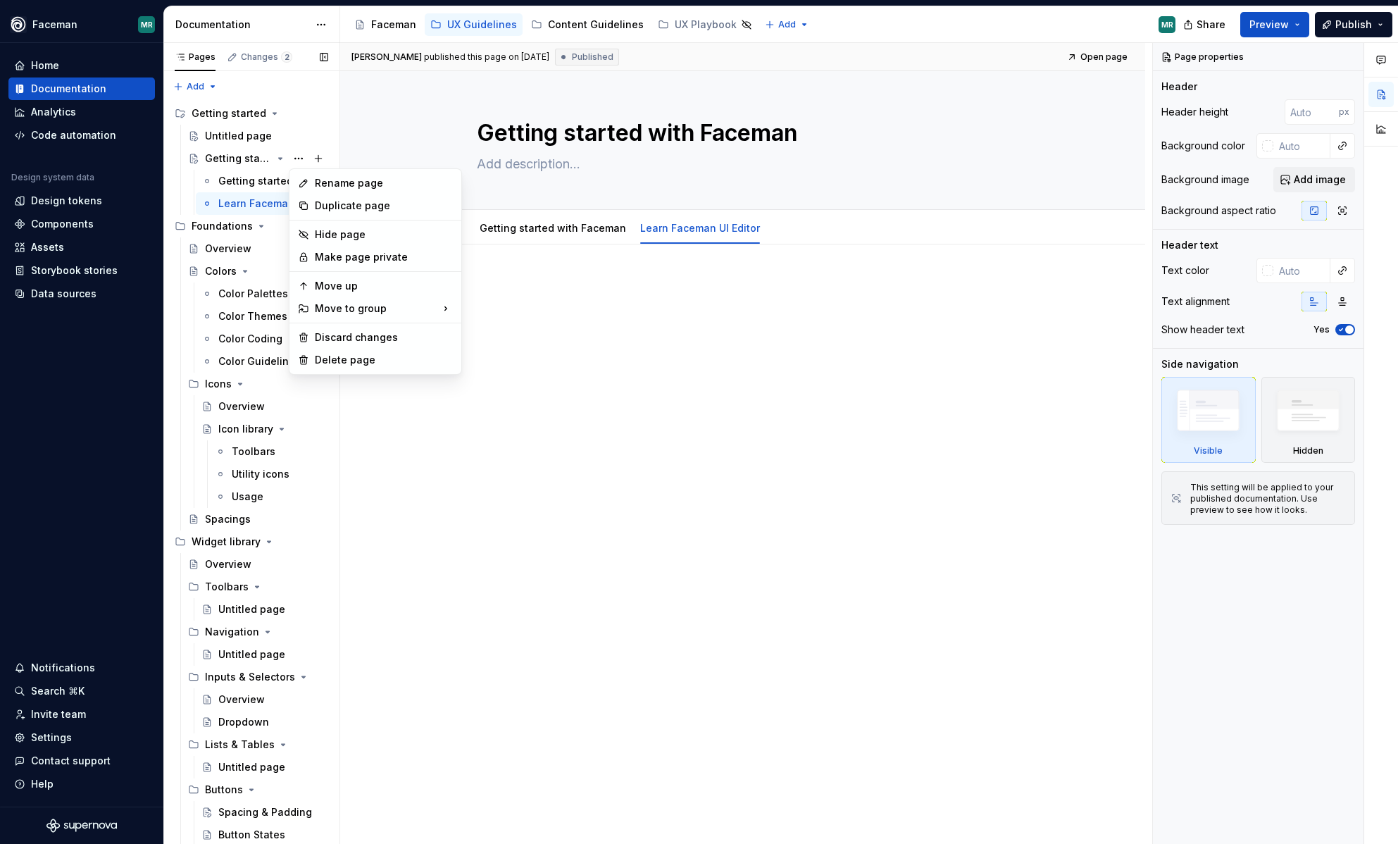
click at [256, 141] on div "Pages Changes 2 Add Accessibility guide for tree Page tree. Navigate the tree w…" at bounding box center [251, 446] width 176 height 807
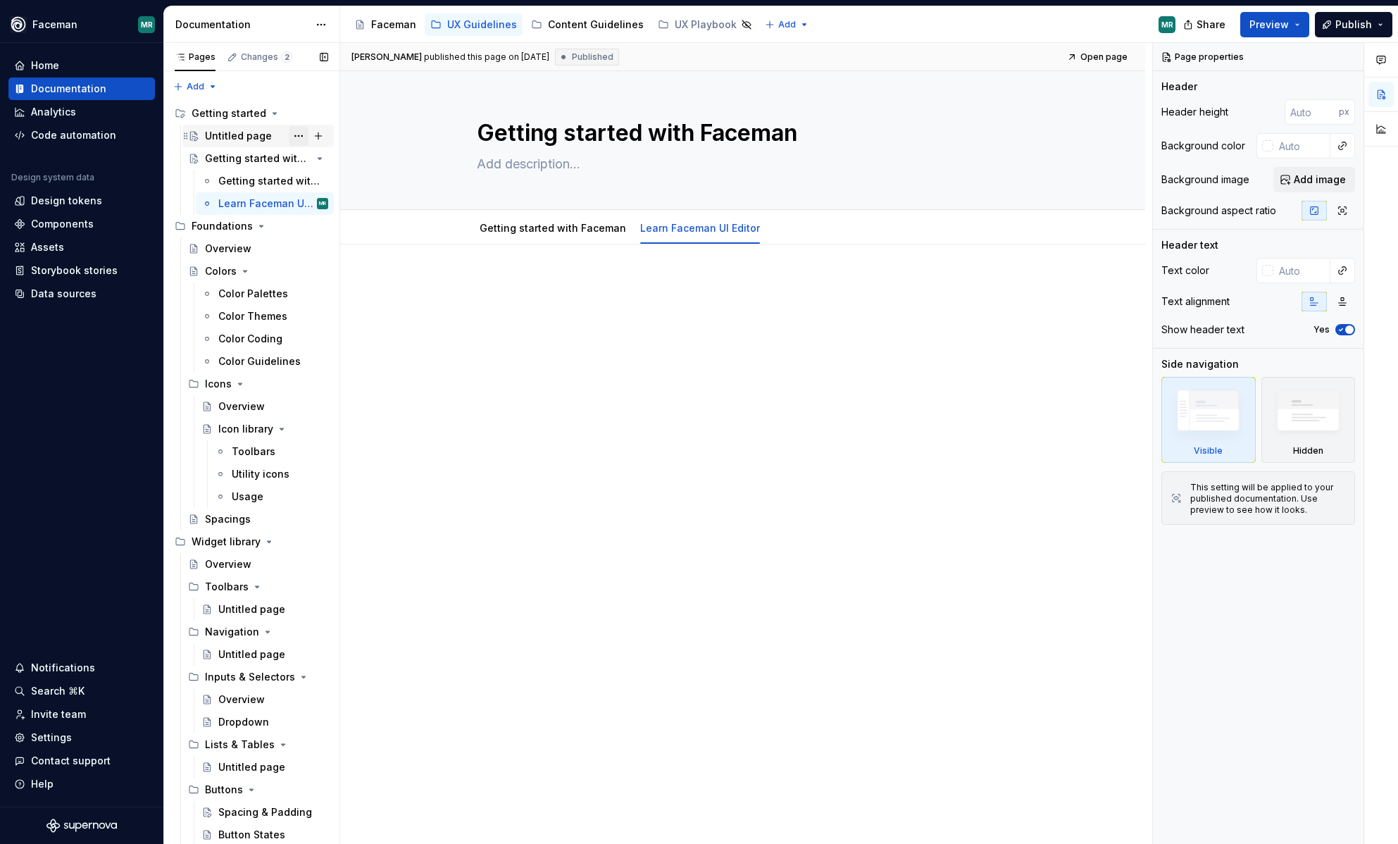
click at [297, 141] on button "Page tree" at bounding box center [299, 136] width 20 height 20
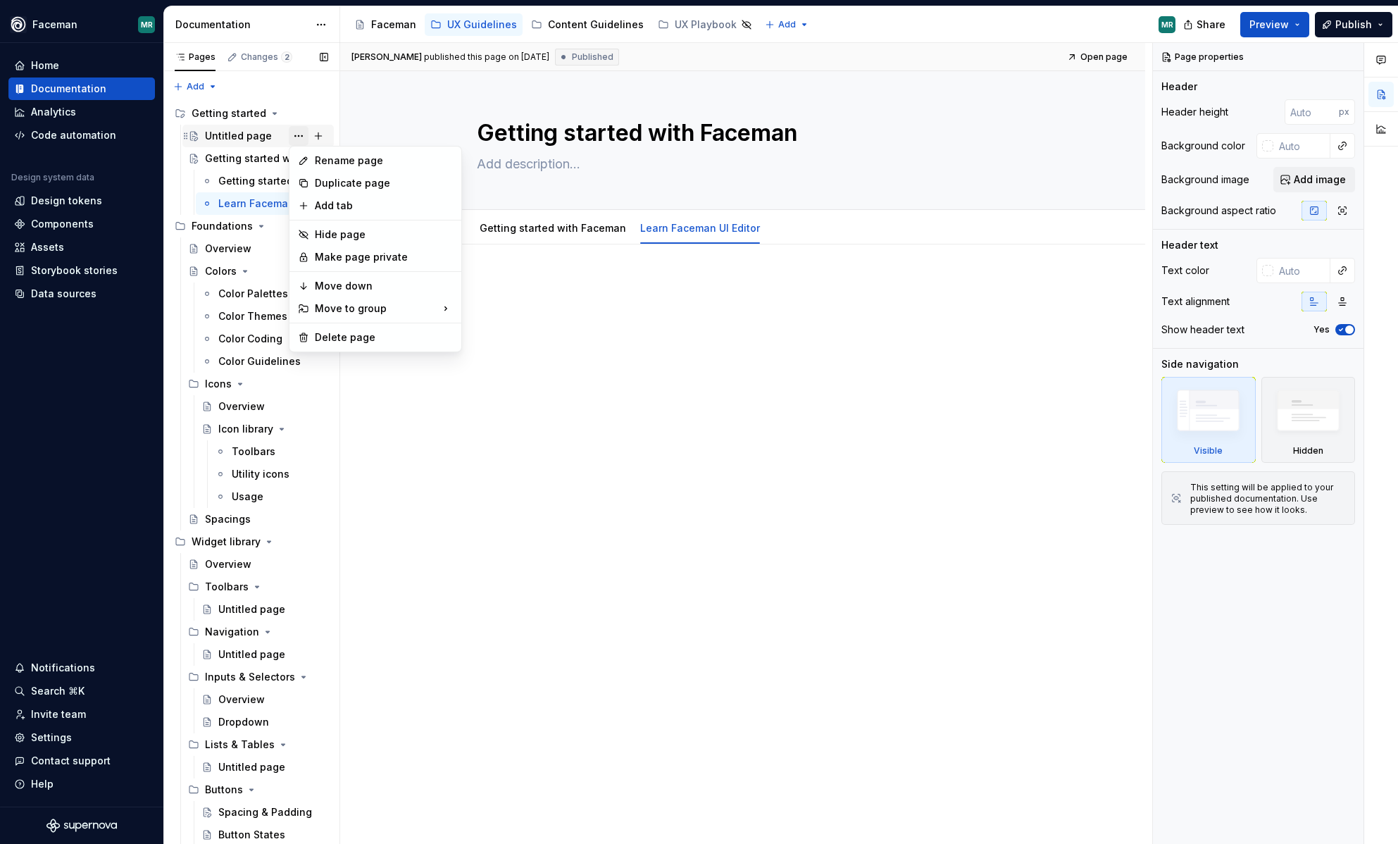
type textarea "*"
click at [321, 158] on div "Rename page" at bounding box center [384, 161] width 138 height 14
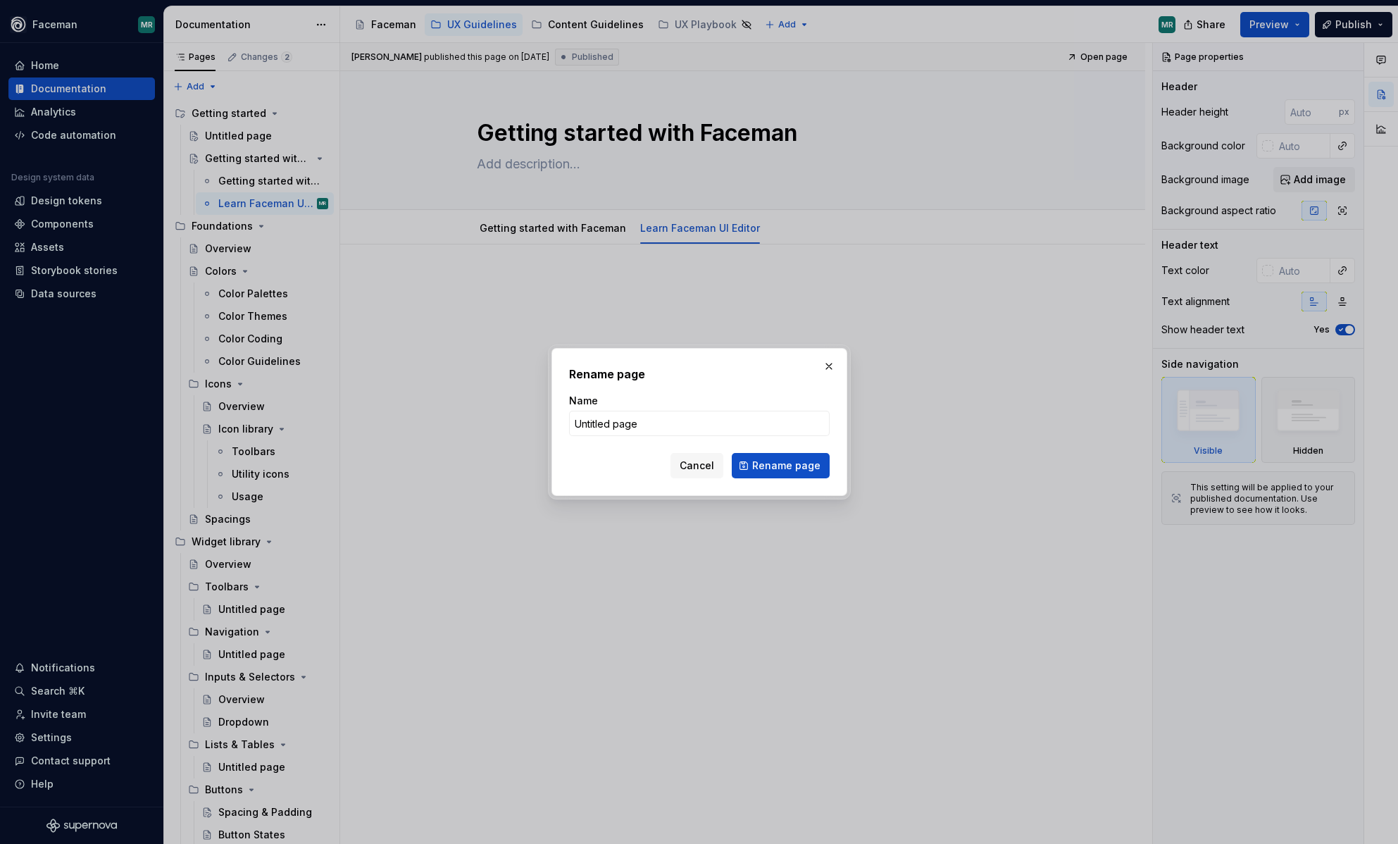
type input "Learn Faceman UI Editor"
click at [803, 475] on button "Rename page" at bounding box center [781, 465] width 98 height 25
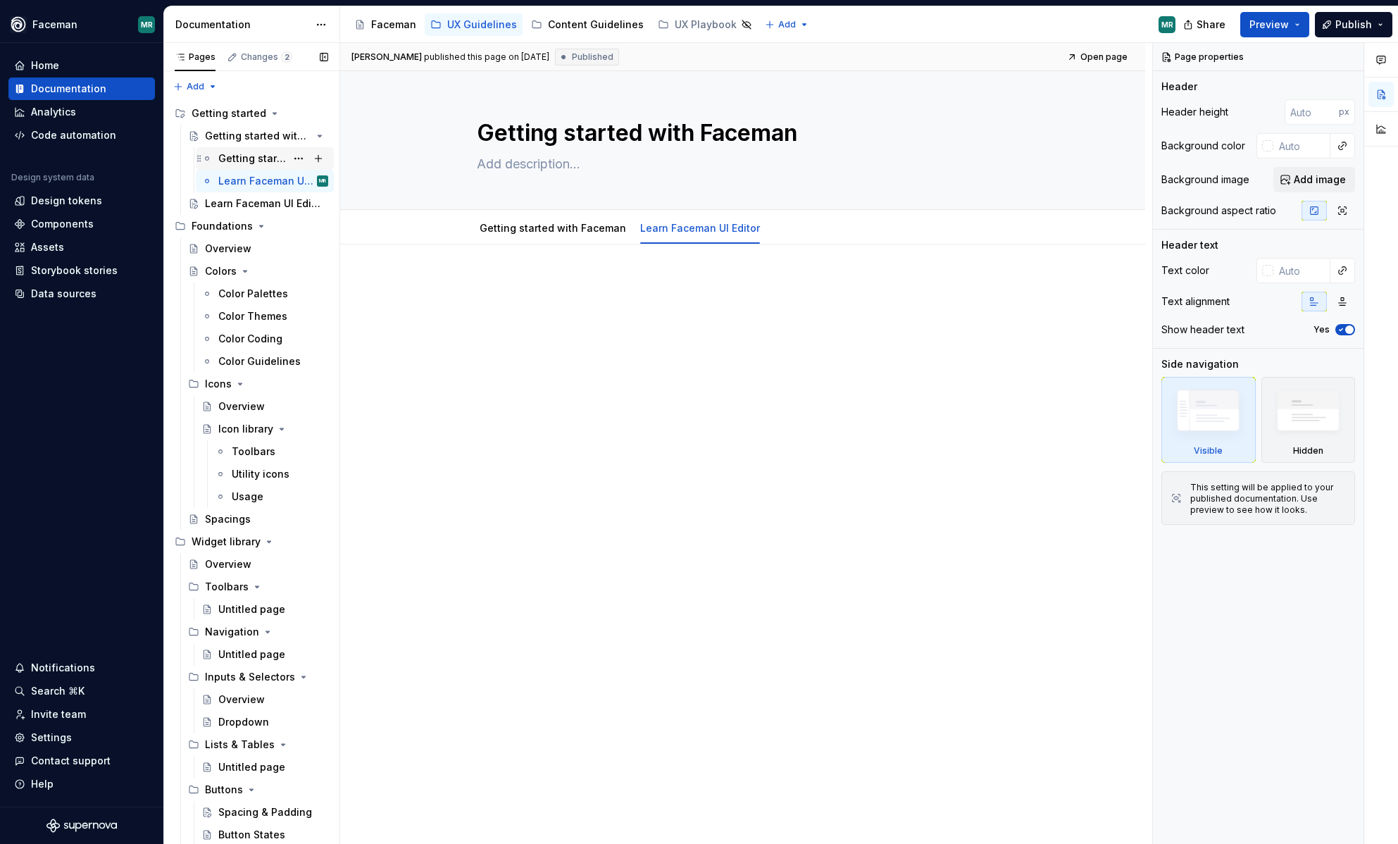
click at [243, 152] on div "Getting started with Faceman" at bounding box center [252, 158] width 68 height 14
click at [243, 161] on div "Getting started with Faceman" at bounding box center [252, 158] width 68 height 14
click at [301, 159] on button "Page tree" at bounding box center [299, 159] width 20 height 20
type textarea "*"
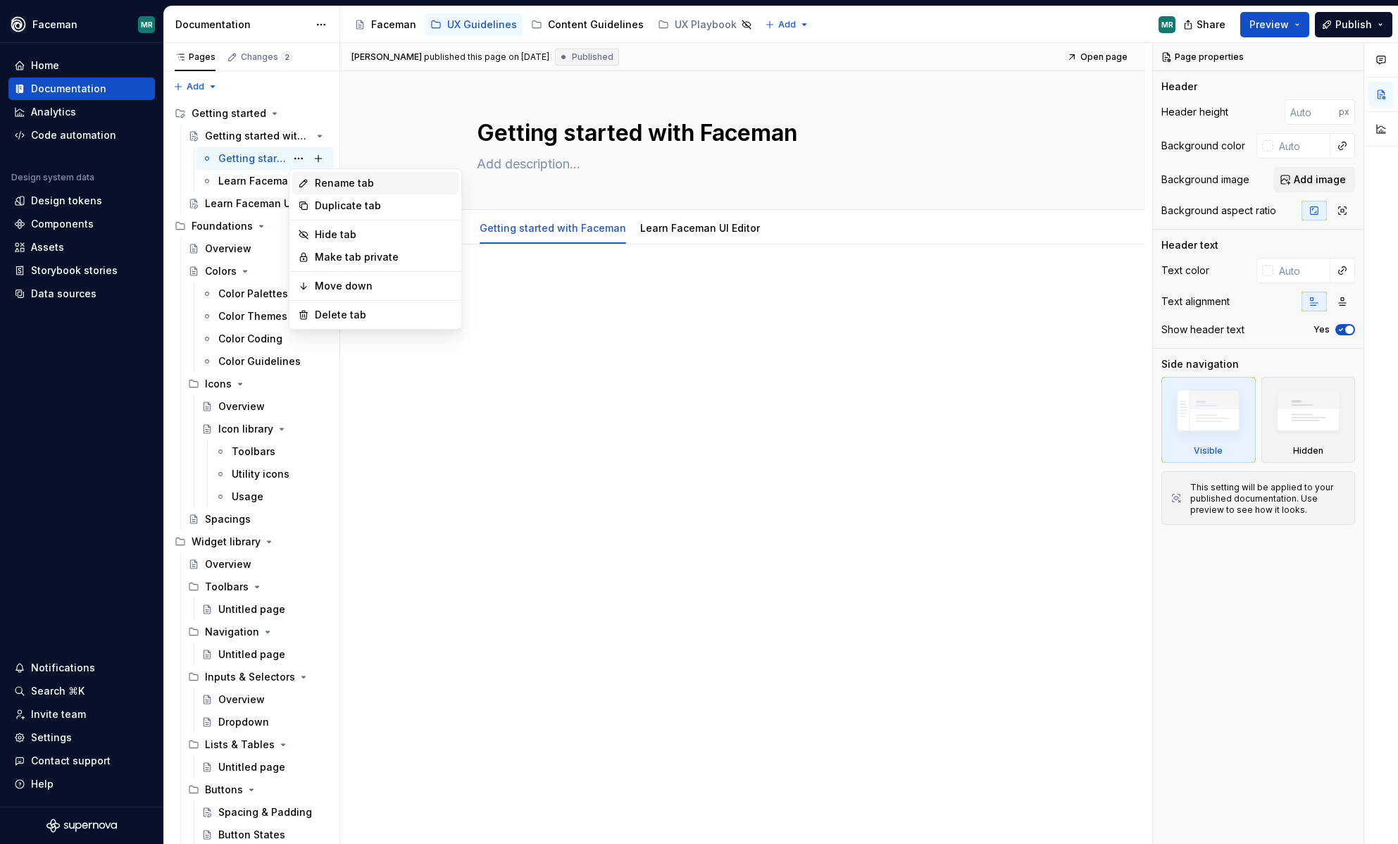
click at [357, 185] on div "Rename tab" at bounding box center [384, 183] width 138 height 14
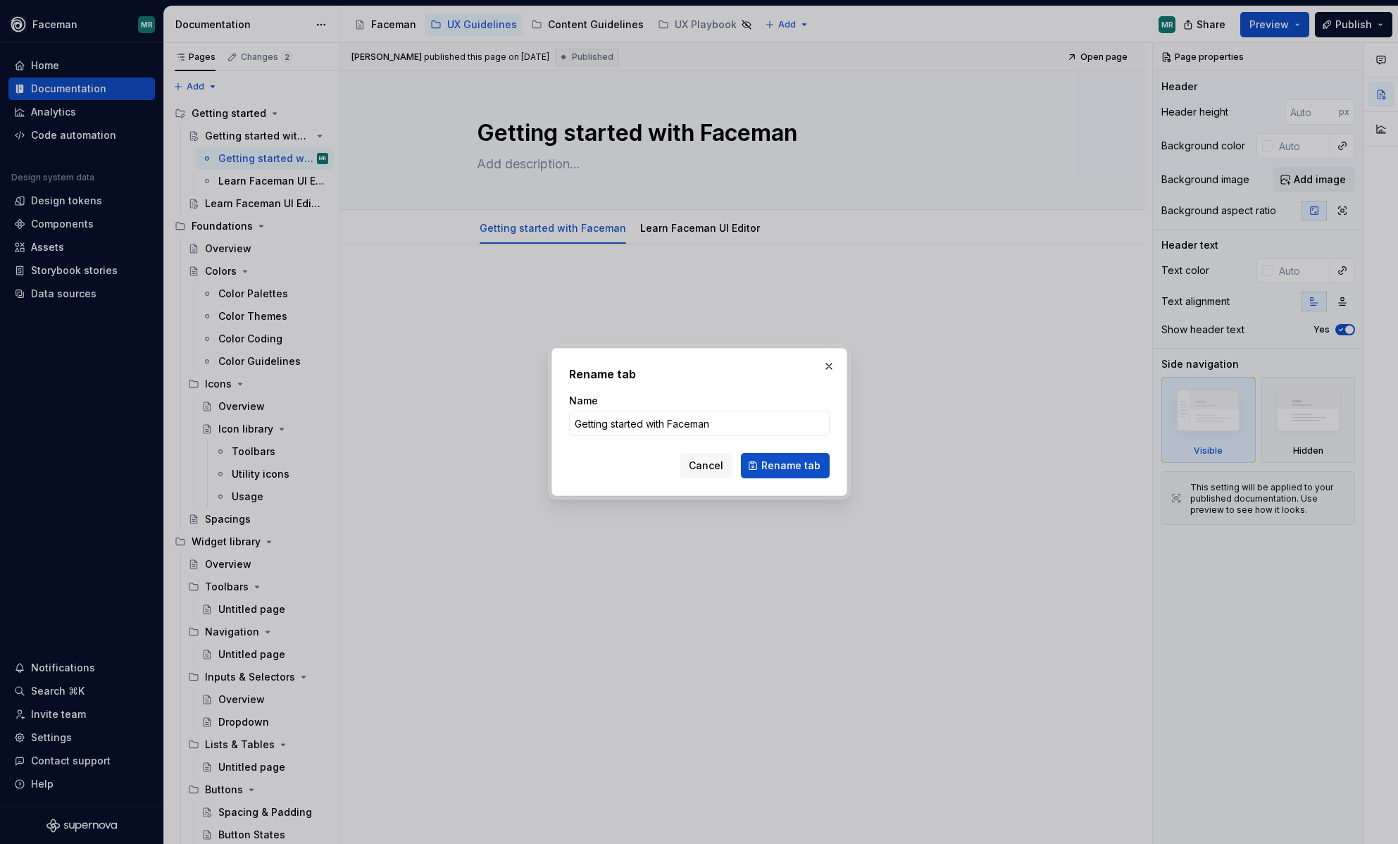
type input "Faceman Fundamentals for Developers"
click at [790, 468] on span "Rename tab" at bounding box center [790, 466] width 59 height 14
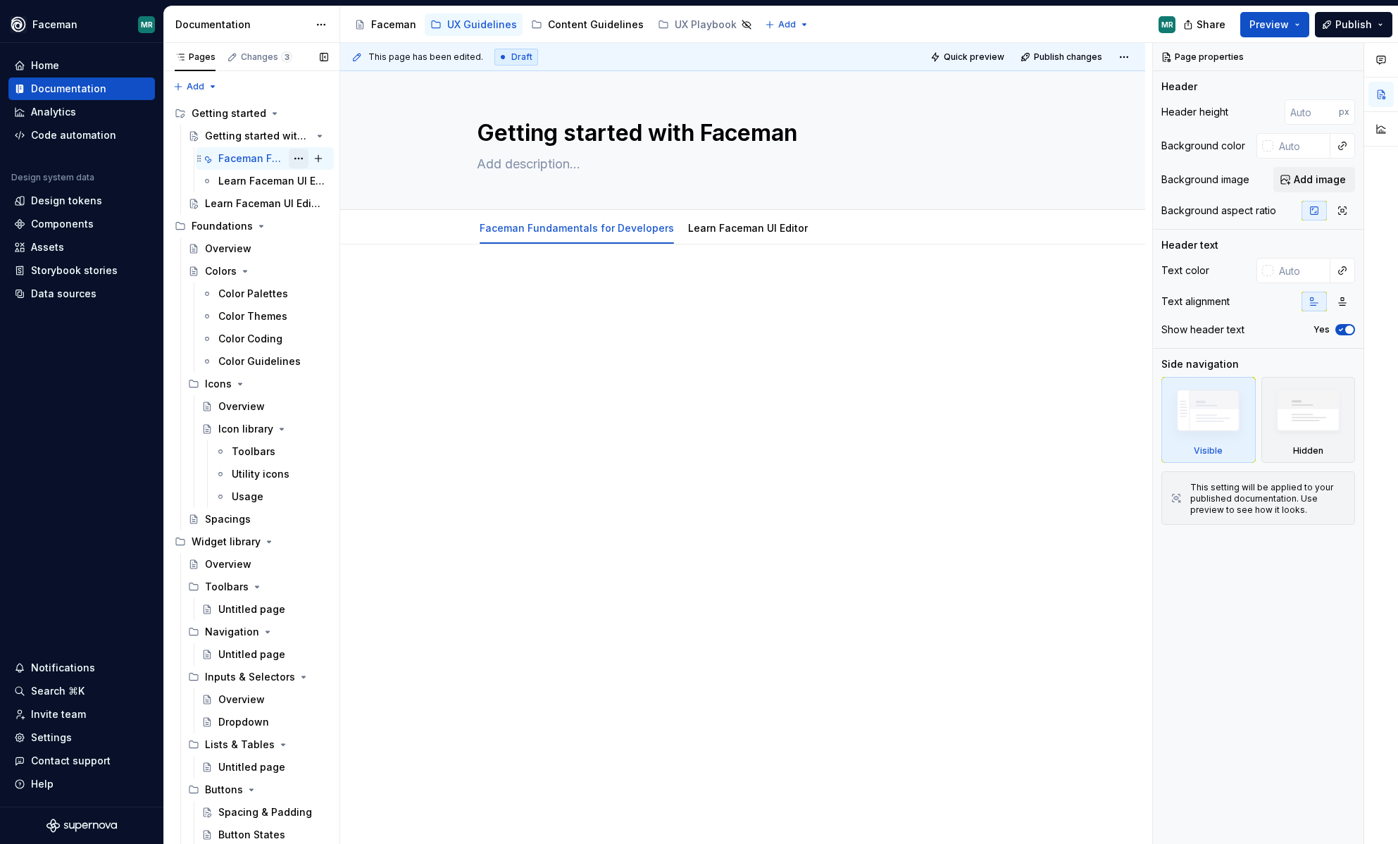
click at [301, 157] on button "Page tree" at bounding box center [299, 159] width 20 height 20
type textarea "*"
click at [347, 191] on div "Rename tab" at bounding box center [375, 183] width 166 height 23
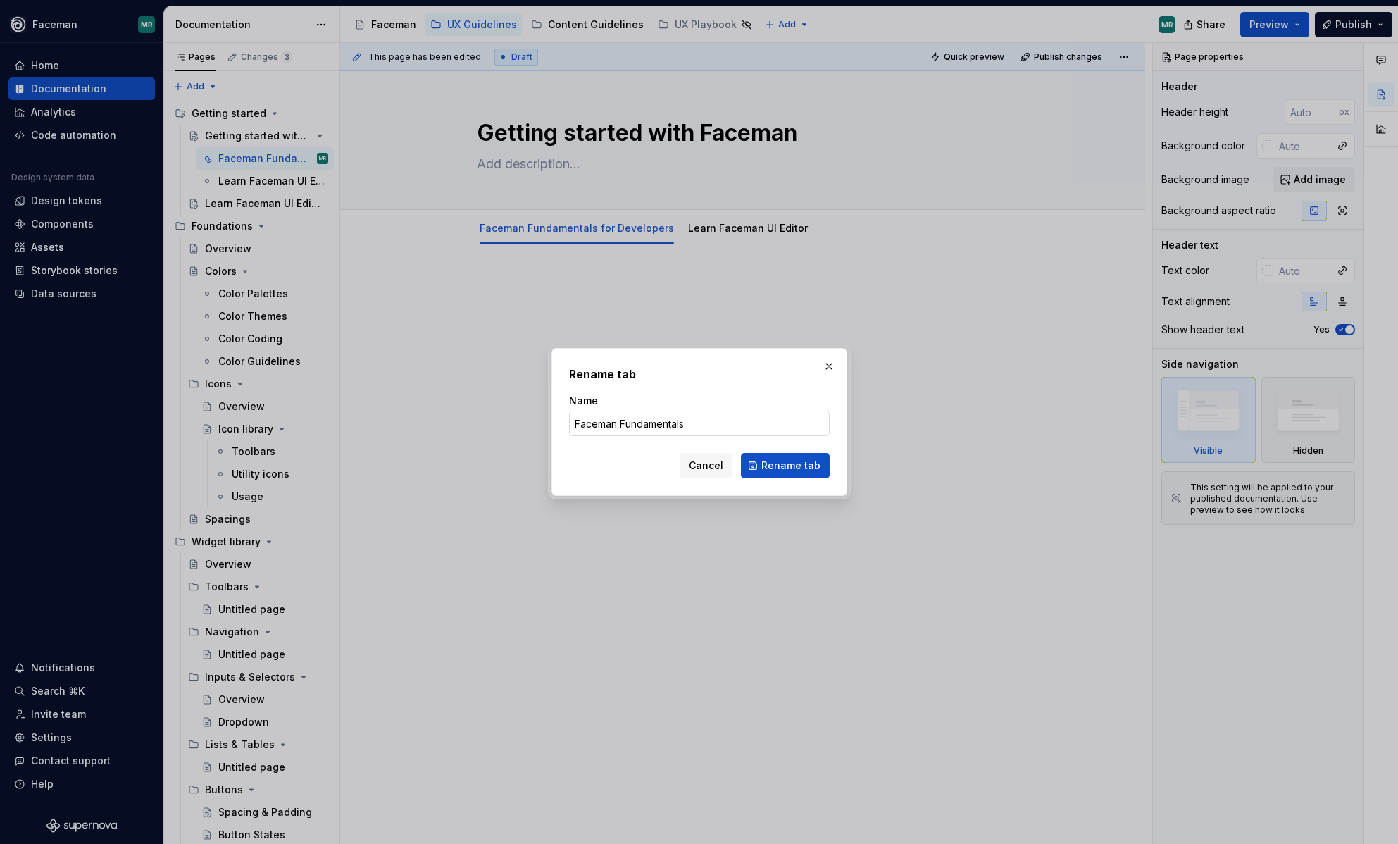
type input "Faceman Fundamentals"
click button "Rename tab" at bounding box center [785, 465] width 89 height 25
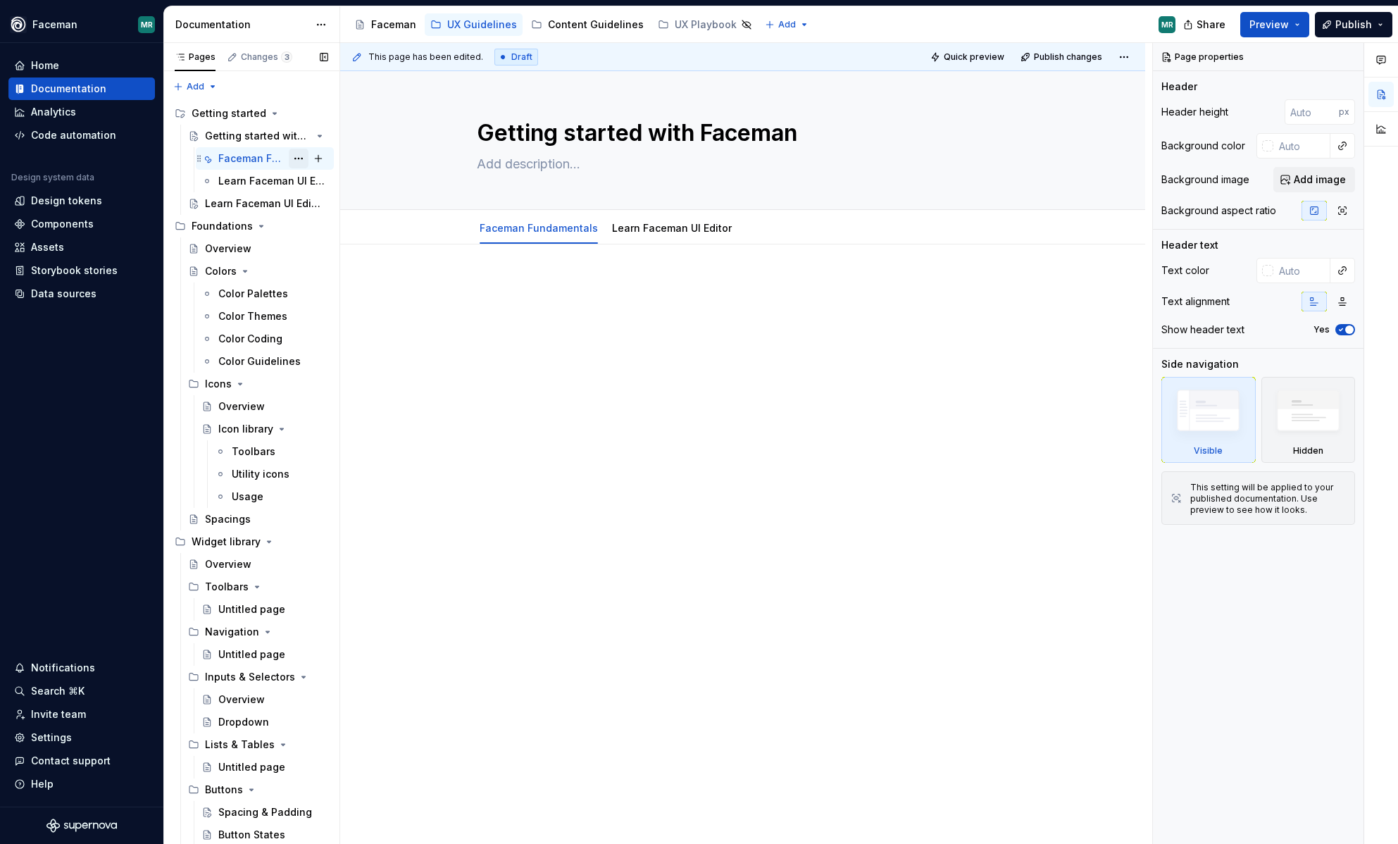
click at [301, 156] on button "Page tree" at bounding box center [299, 159] width 20 height 20
click at [272, 158] on div "Pages Changes 3 Add Accessibility guide for tree Page tree. Navigate the tree w…" at bounding box center [251, 446] width 176 height 807
click at [306, 180] on button "Page tree" at bounding box center [299, 181] width 20 height 20
click at [272, 132] on div "Pages Changes 3 Add Accessibility guide for tree Page tree. Navigate the tree w…" at bounding box center [251, 446] width 176 height 807
click at [299, 134] on button "Page tree" at bounding box center [299, 136] width 20 height 20
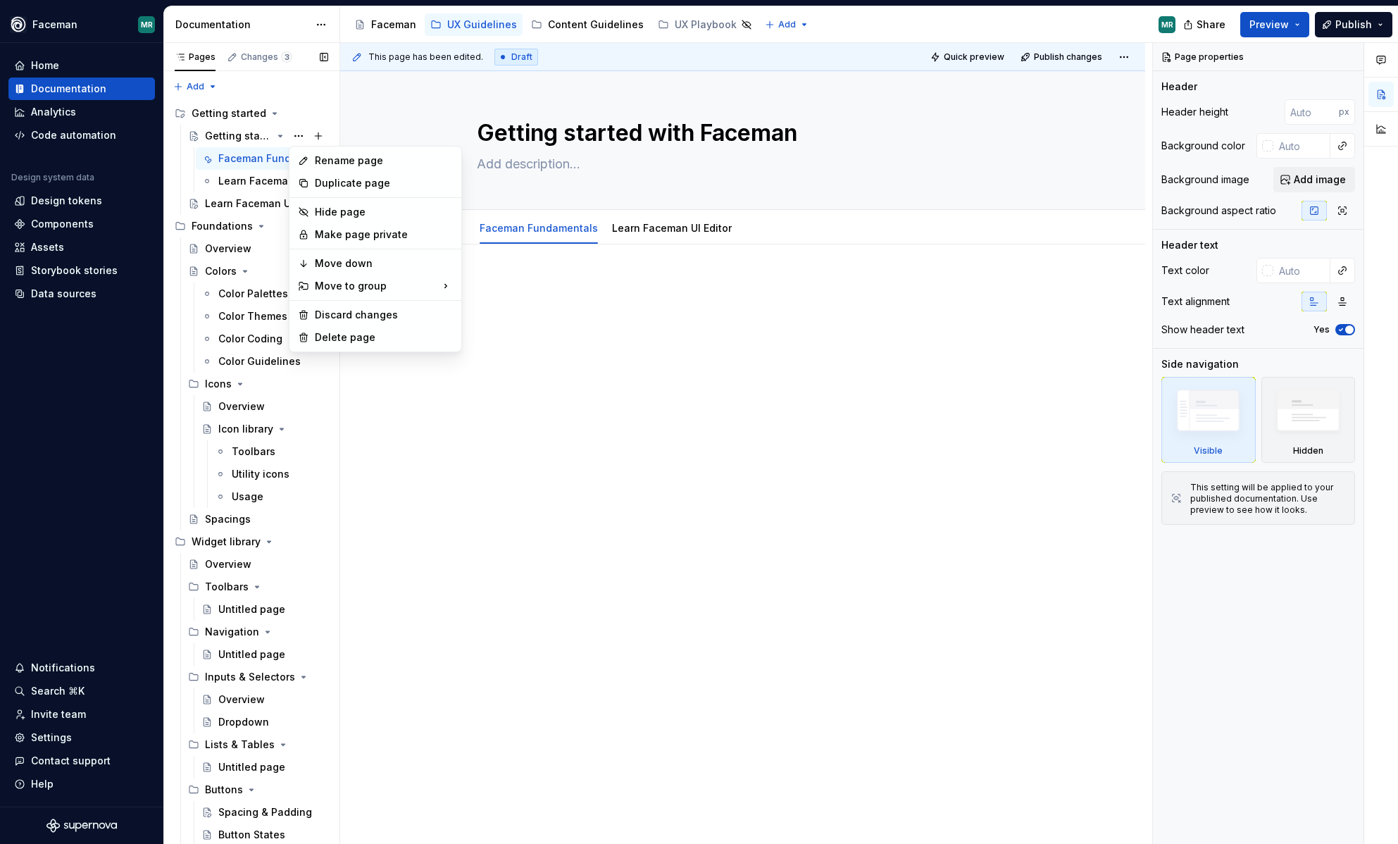
click at [236, 131] on div "Pages Changes 3 Add Accessibility guide for tree Page tree. Navigate the tree w…" at bounding box center [251, 446] width 176 height 807
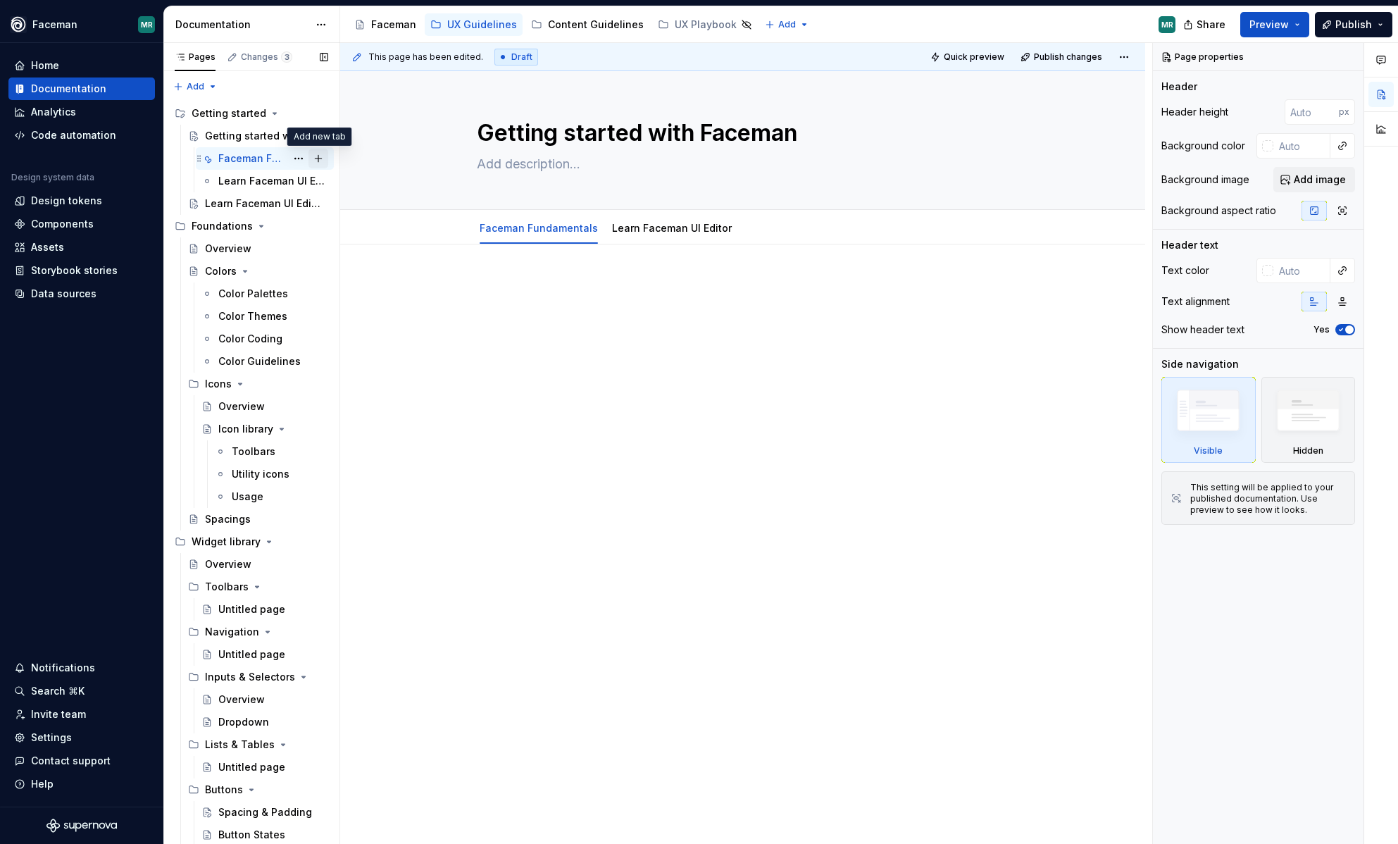
click at [321, 159] on button "Page tree" at bounding box center [319, 159] width 20 height 20
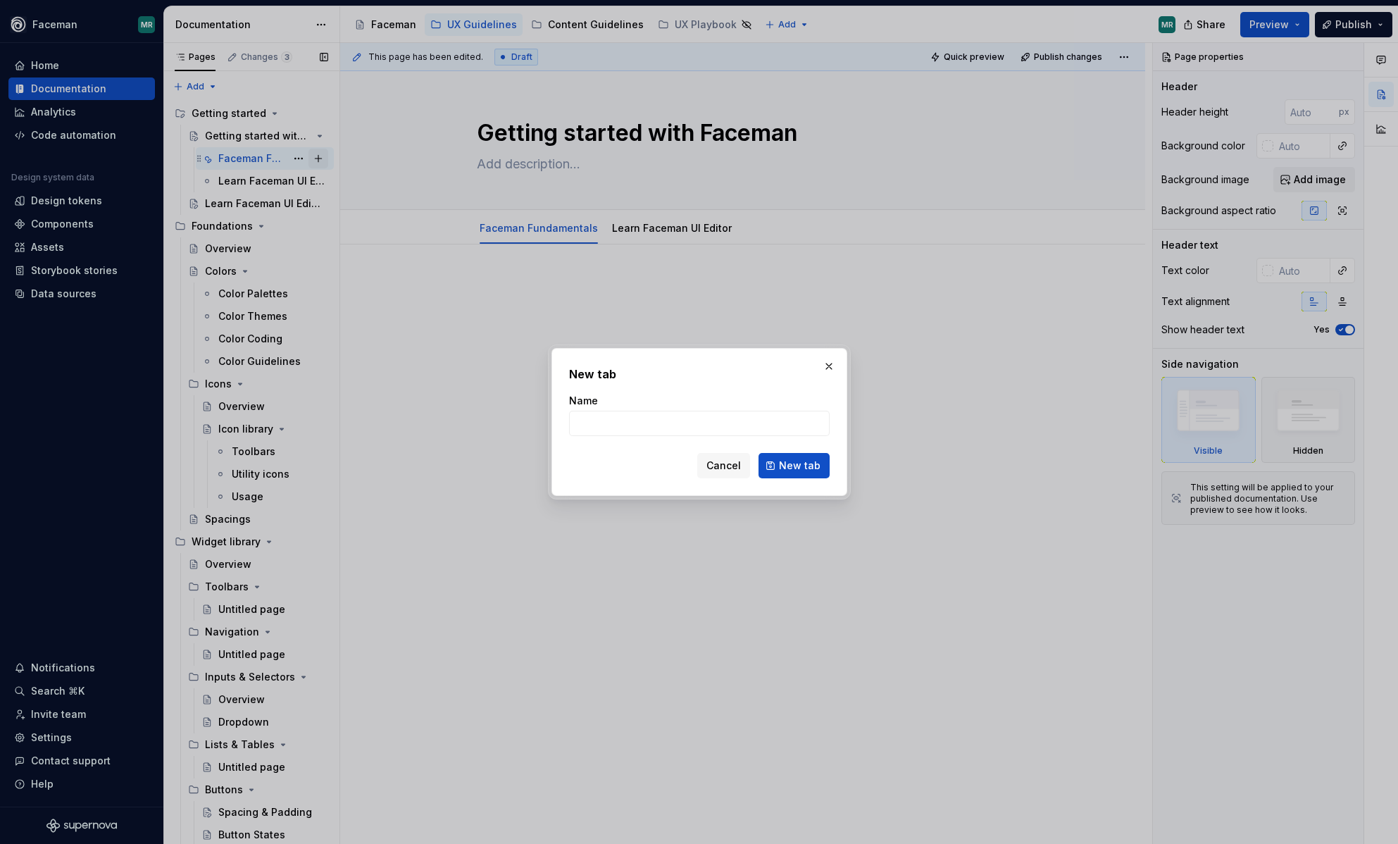
type textarea "*"
type input "ddd"
click at [785, 464] on span "New tab" at bounding box center [800, 466] width 42 height 14
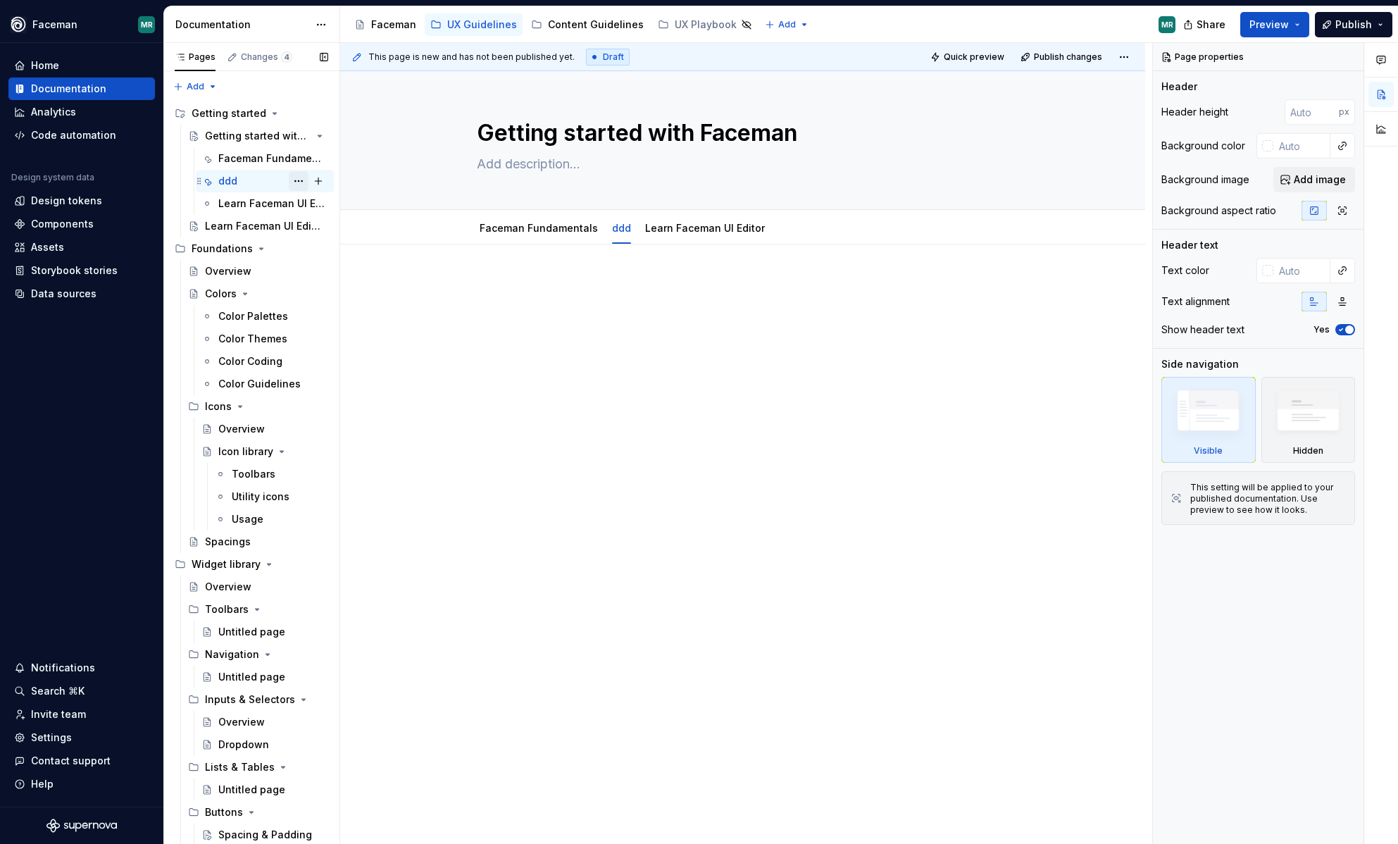
click at [301, 180] on button "Page tree" at bounding box center [299, 181] width 20 height 20
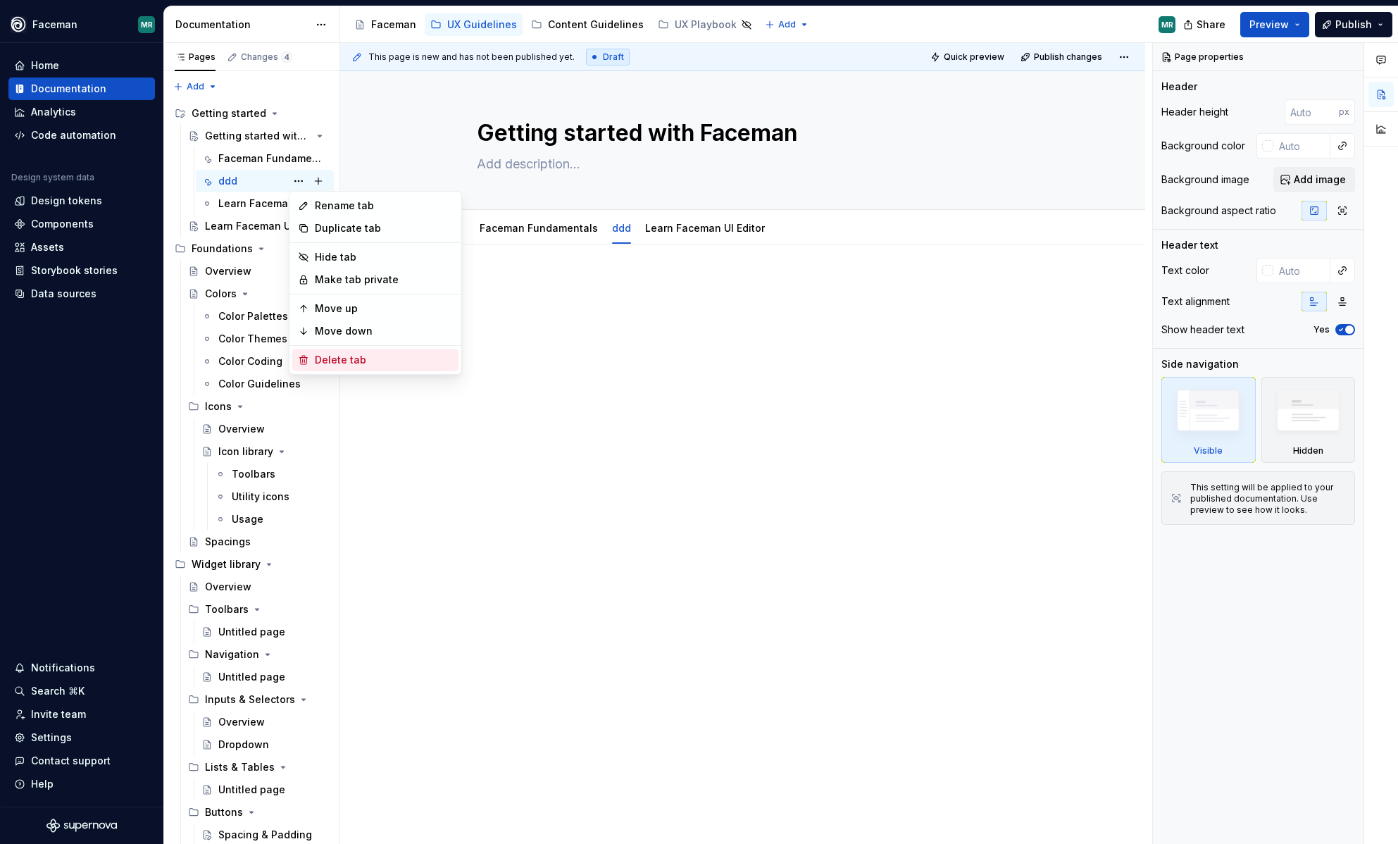
click at [339, 361] on div "Delete tab" at bounding box center [384, 360] width 138 height 14
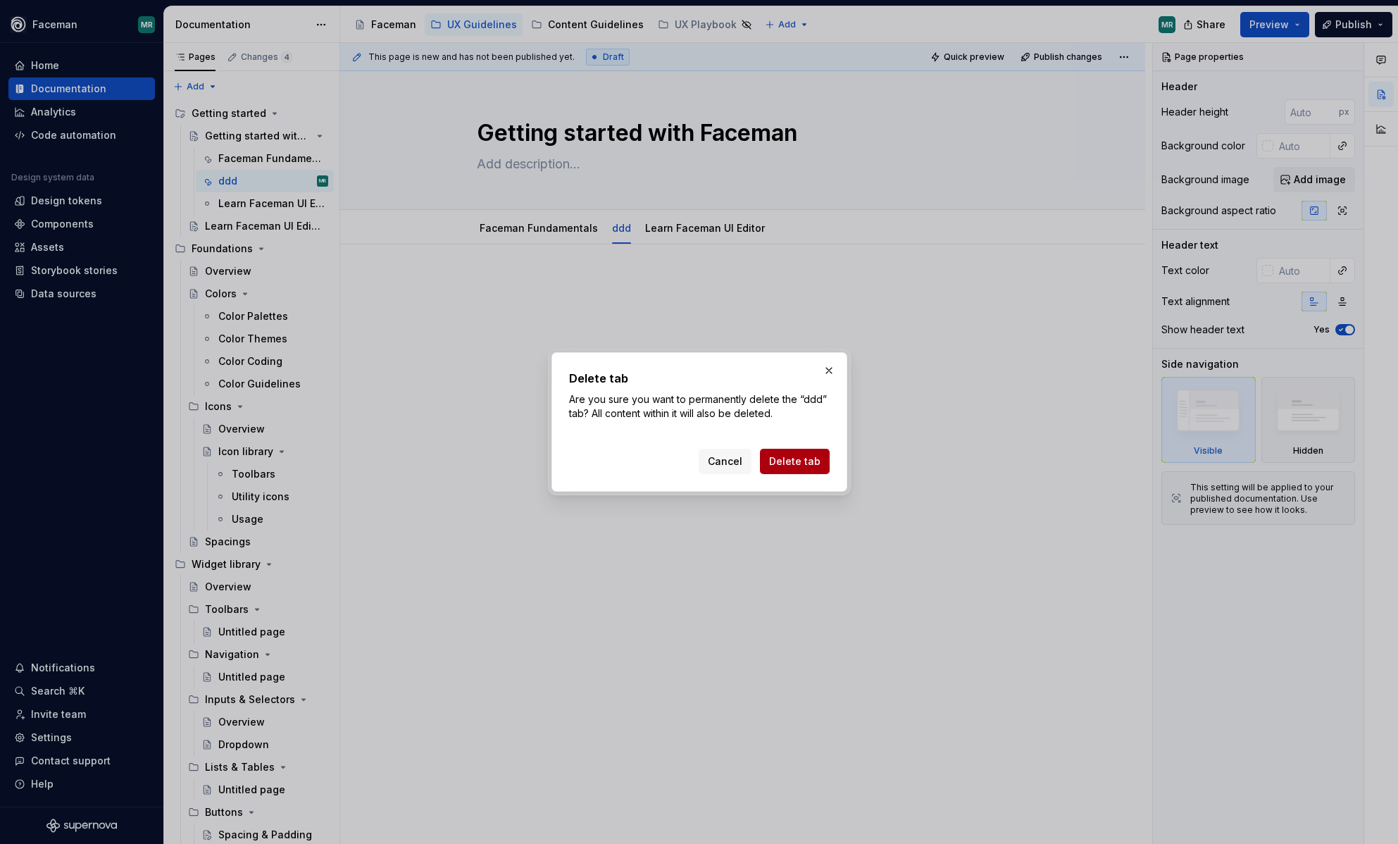
click at [806, 462] on span "Delete tab" at bounding box center [794, 461] width 51 height 14
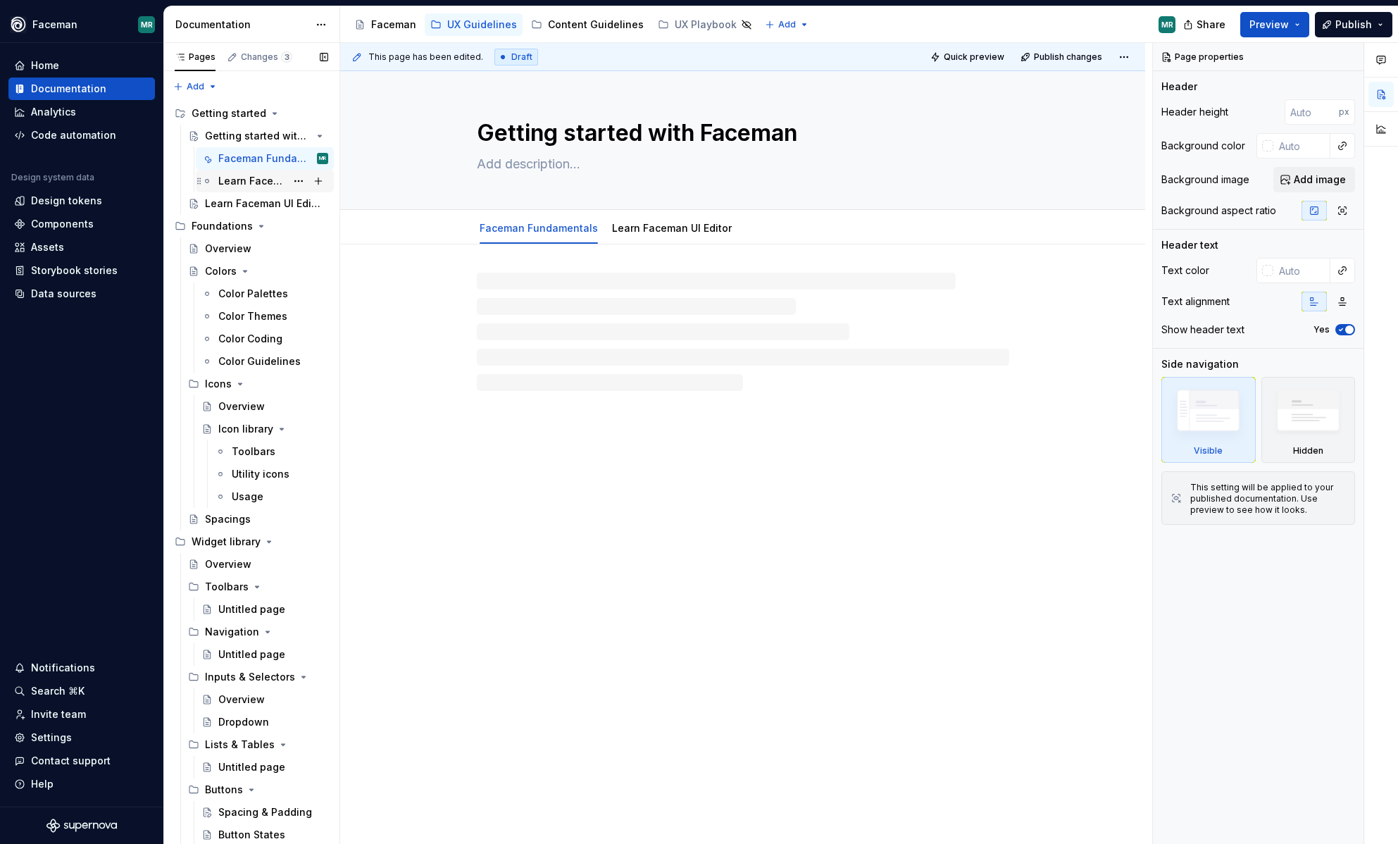
click at [255, 180] on div "Learn Faceman UI Editor" at bounding box center [252, 181] width 68 height 14
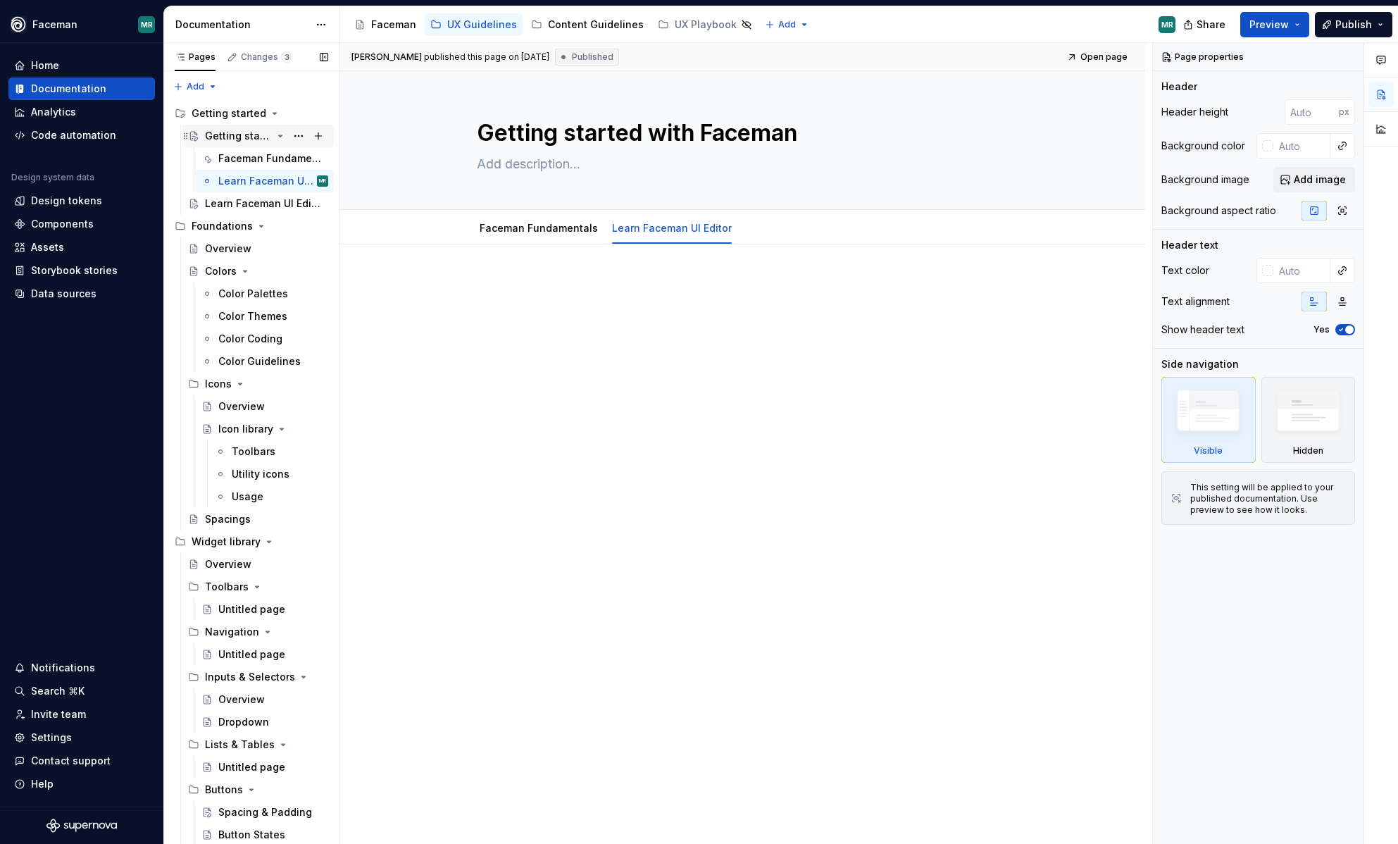
click at [247, 141] on div "Getting started with Faceman" at bounding box center [238, 136] width 67 height 14
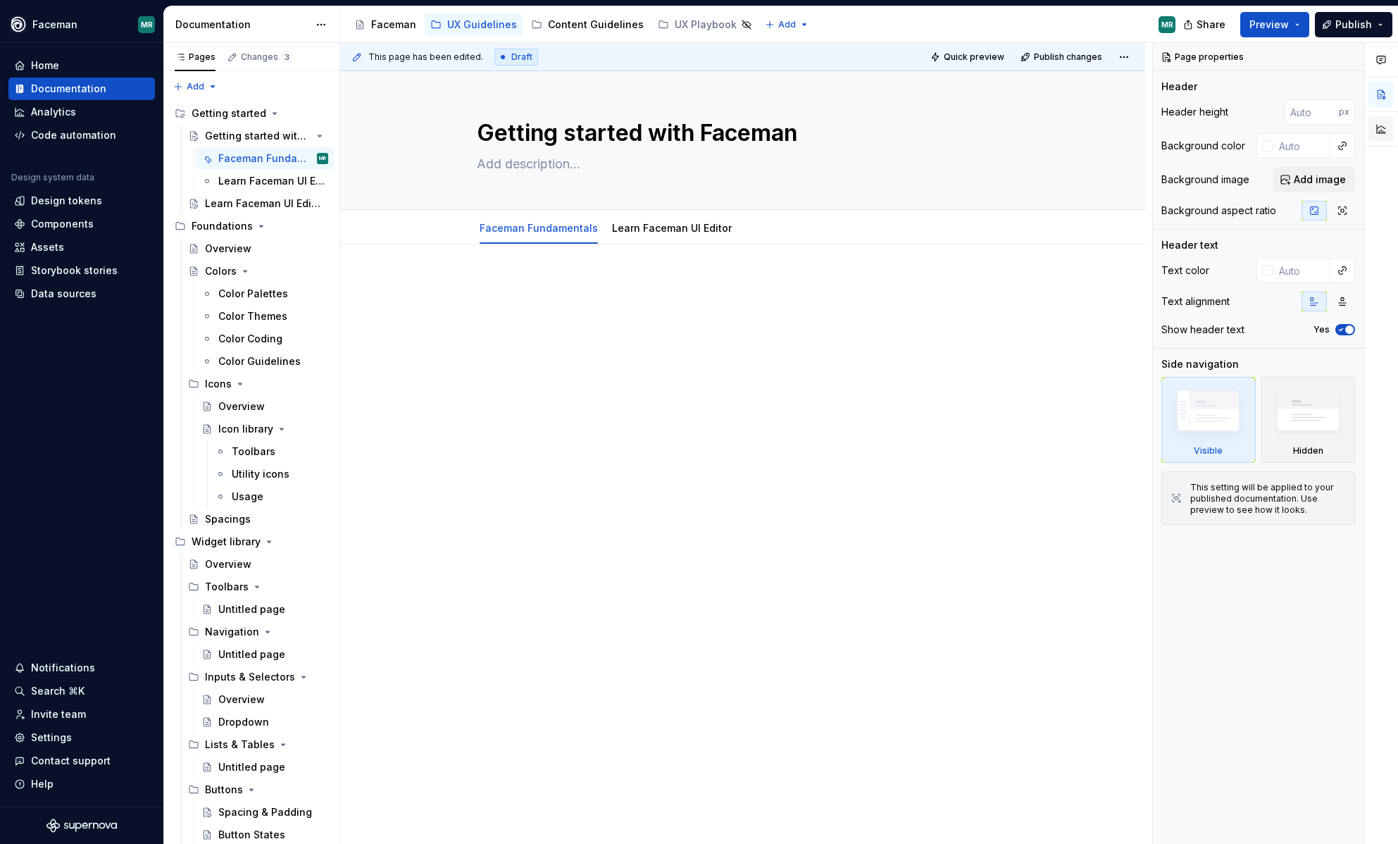
click at [1385, 137] on button "button" at bounding box center [1381, 128] width 25 height 25
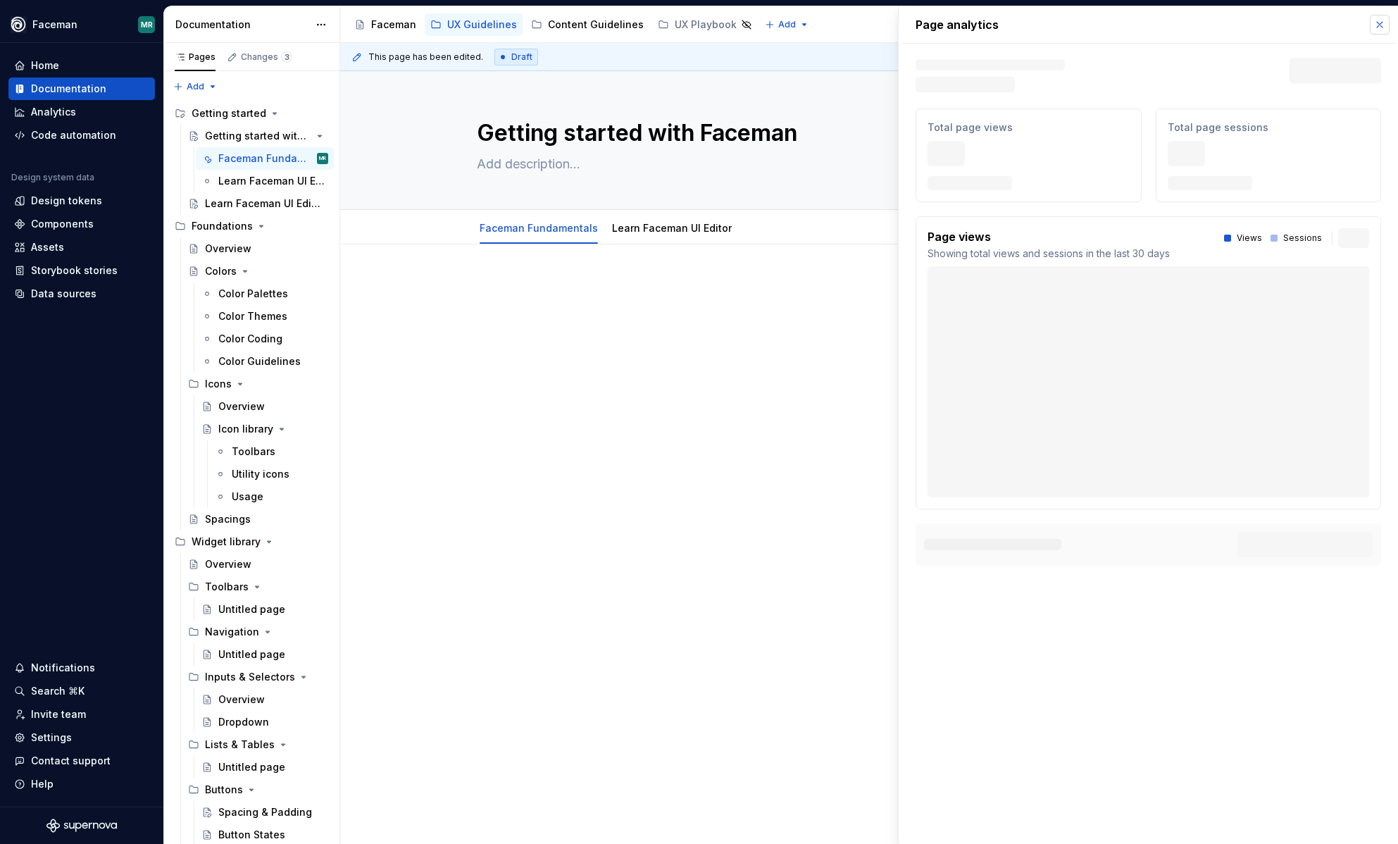
click at [1380, 25] on button "button" at bounding box center [1380, 25] width 20 height 20
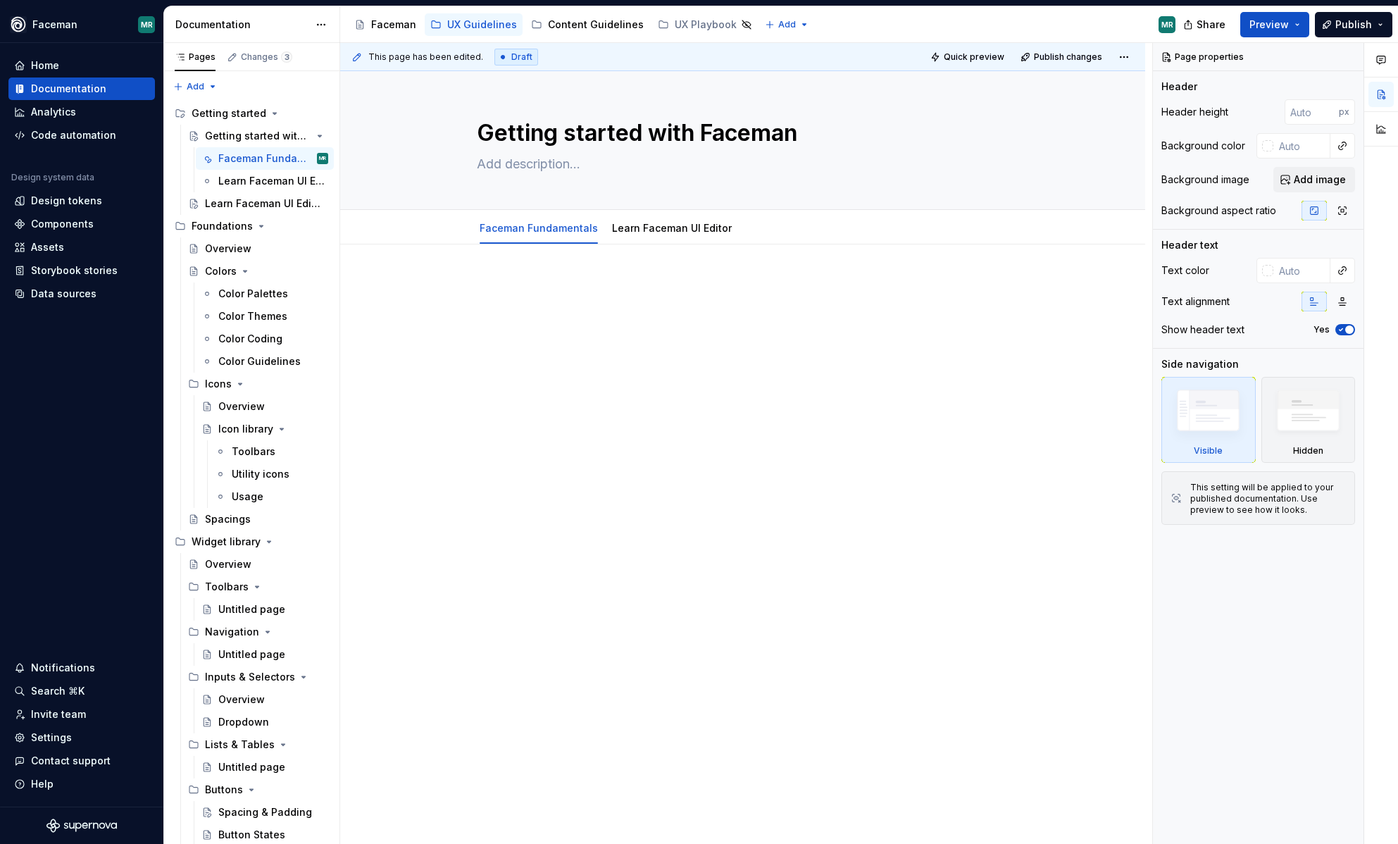
type textarea "*"
